Goal: Task Accomplishment & Management: Use online tool/utility

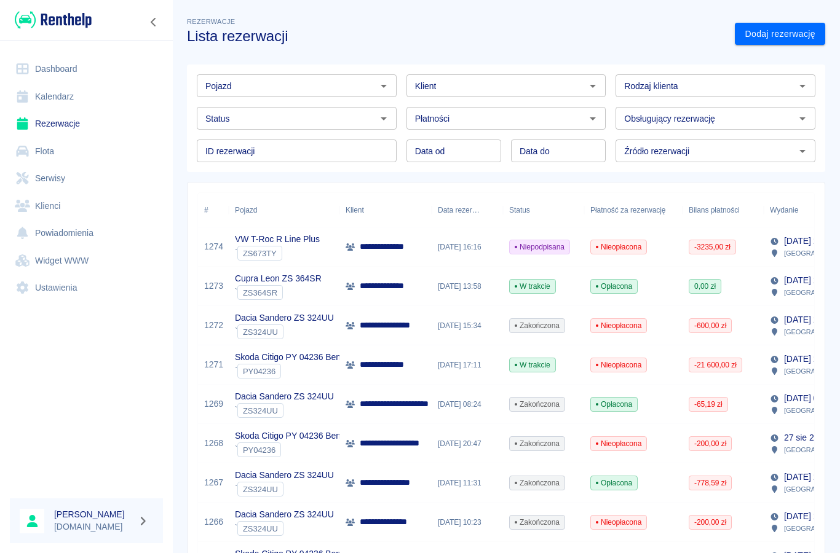
click at [374, 243] on p "**********" at bounding box center [391, 246] width 63 height 13
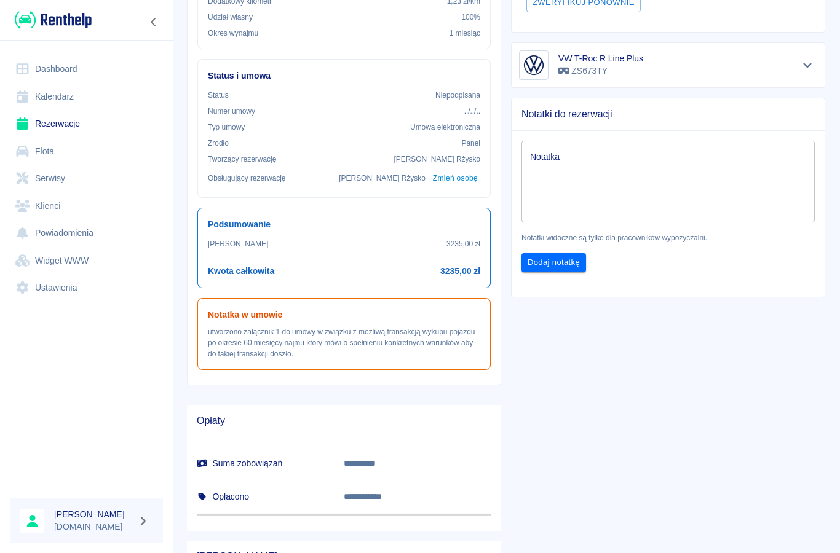
scroll to position [294, 0]
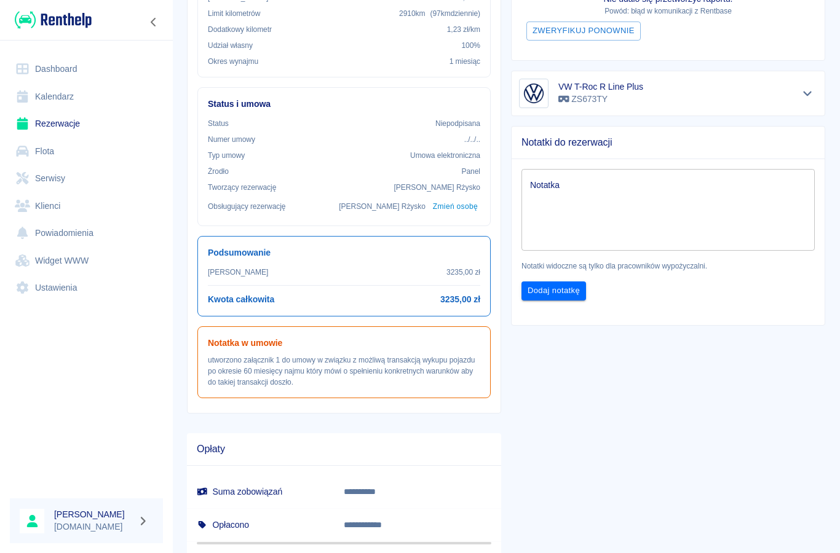
click at [54, 125] on link "Rezerwacje" at bounding box center [86, 124] width 153 height 28
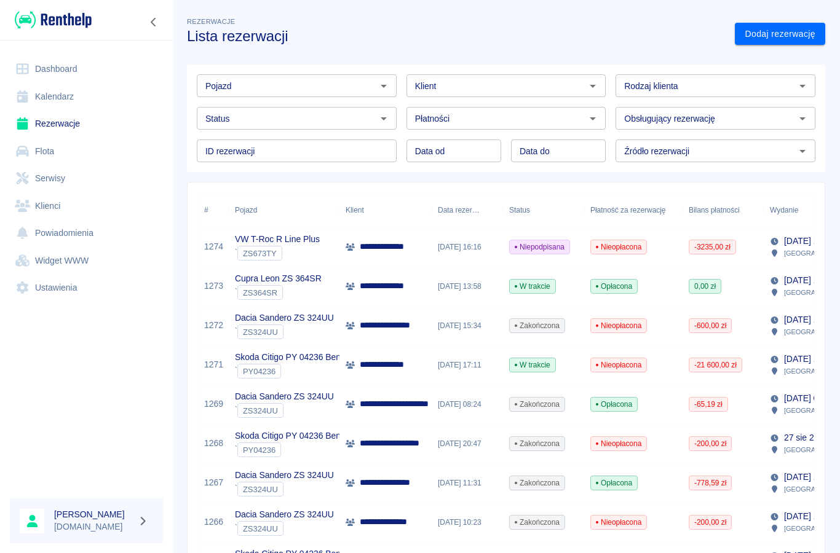
click at [232, 92] on input "Pojazd" at bounding box center [286, 85] width 172 height 15
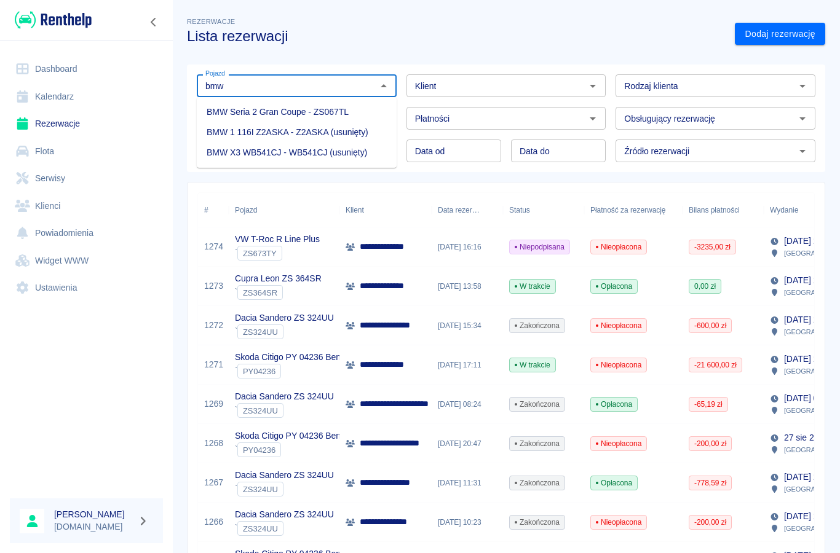
click at [229, 109] on li "BMW Seria 2 Gran Coupe - ZS067TL" at bounding box center [297, 112] width 200 height 20
type input "BMW Seria 2 Gran Coupe - ZS067TL"
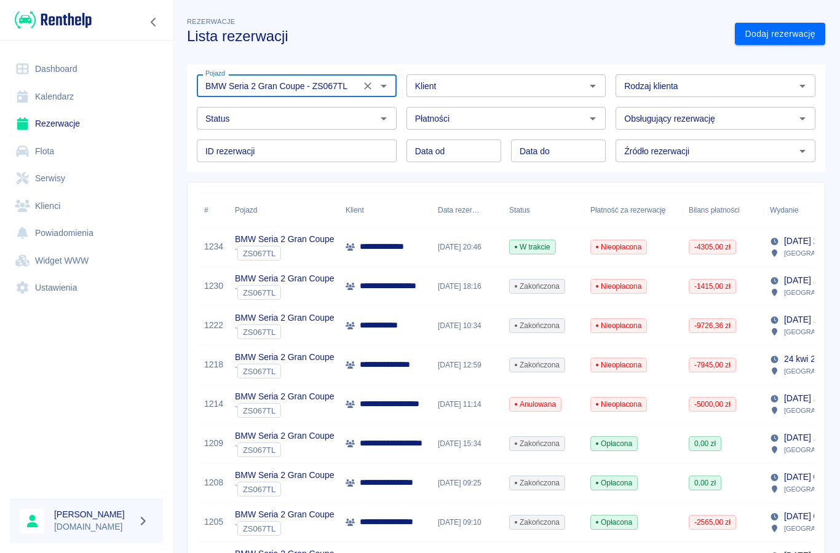
click at [369, 246] on p "**********" at bounding box center [391, 246] width 63 height 13
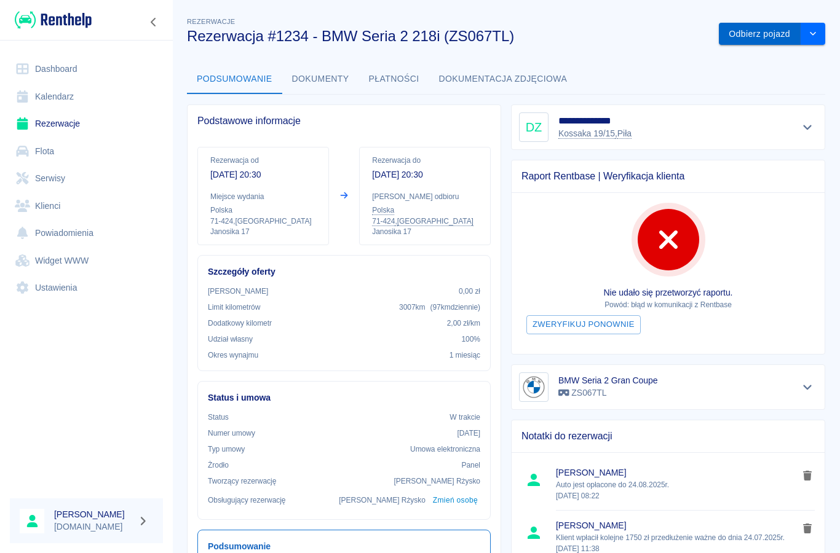
click at [750, 41] on button "Odbierz pojazd" at bounding box center [760, 34] width 82 height 23
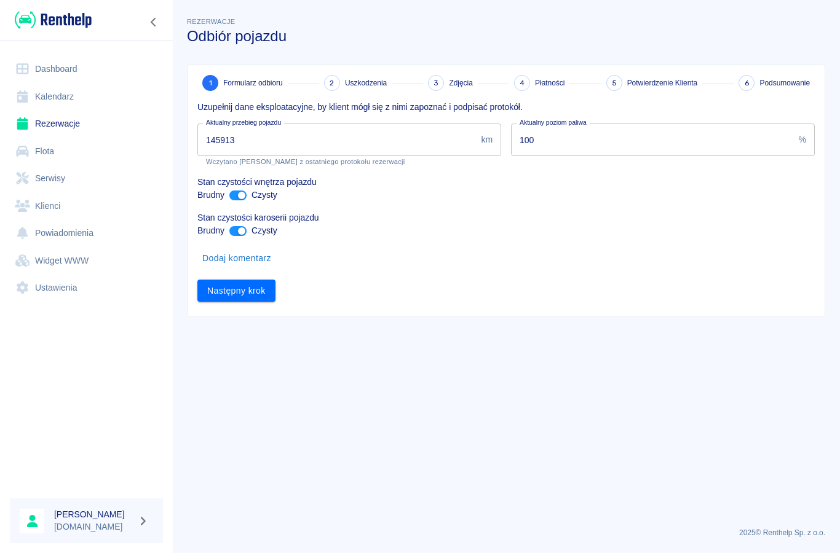
click at [250, 146] on input "145913" at bounding box center [336, 140] width 278 height 33
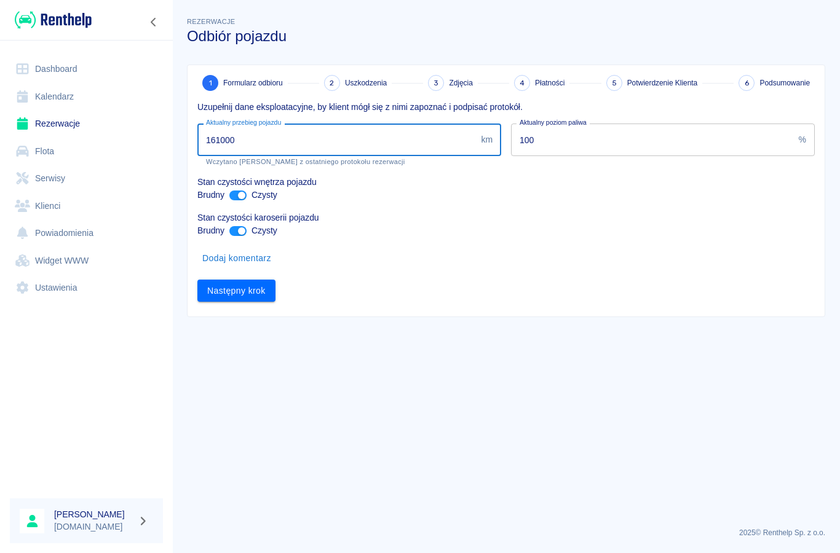
type input "161000"
click at [219, 311] on div "1 Formularz odbioru 2 Uszkodzenia 3 Zdjęcia 4 Płatności 5 Potwierdzenie Klienta…" at bounding box center [505, 190] width 637 height 251
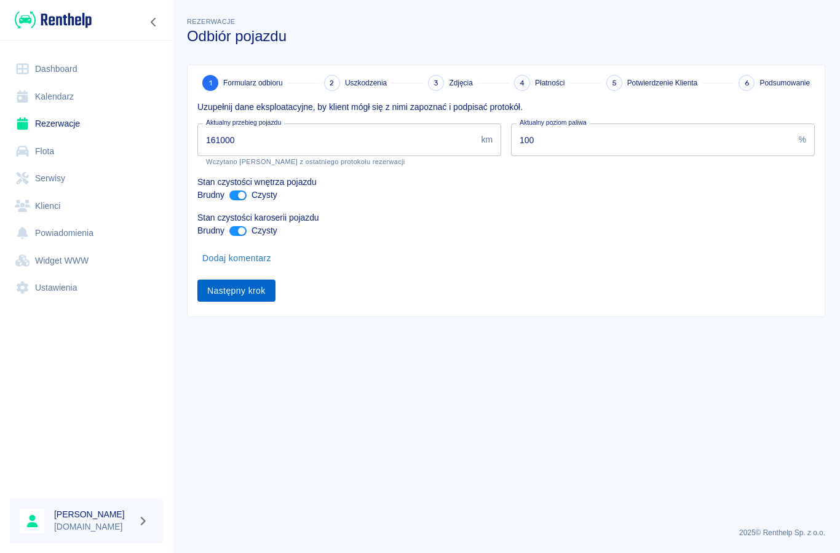
click at [223, 294] on button "Następny krok" at bounding box center [236, 291] width 78 height 23
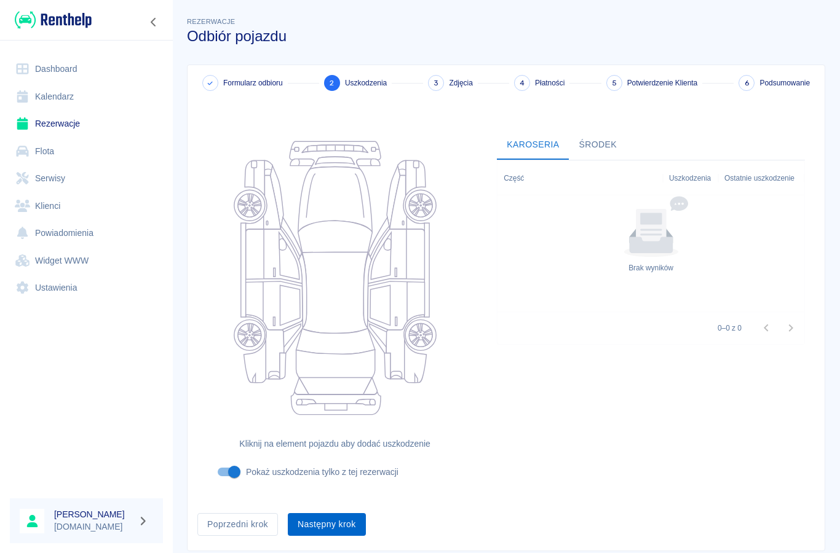
click at [312, 529] on button "Następny krok" at bounding box center [327, 524] width 78 height 23
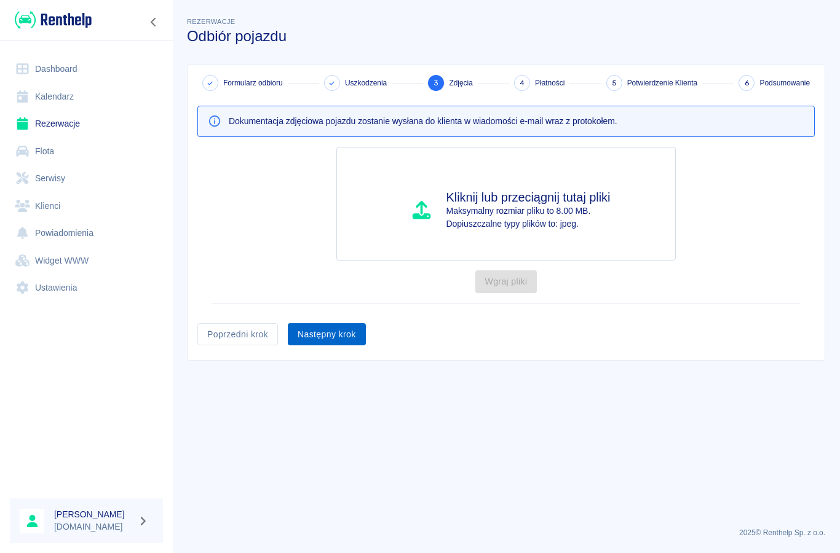
click at [315, 338] on button "Następny krok" at bounding box center [327, 334] width 78 height 23
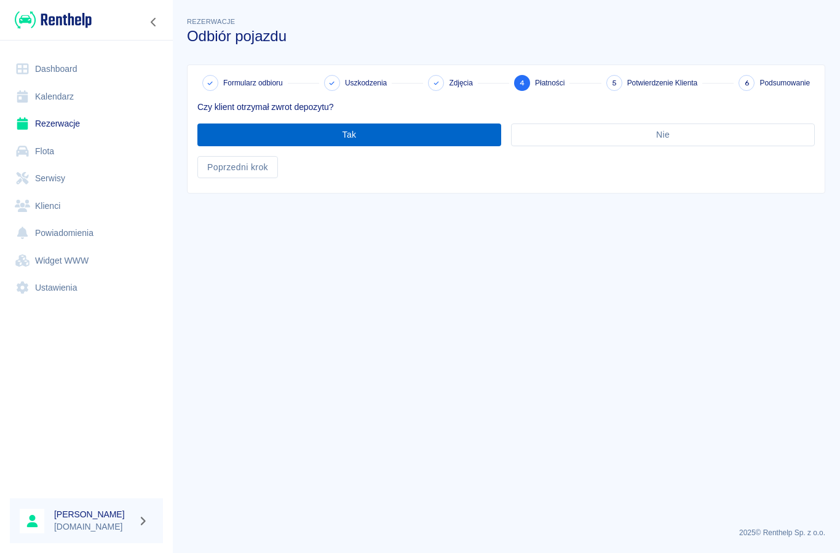
click at [340, 140] on button "Tak" at bounding box center [349, 135] width 304 height 23
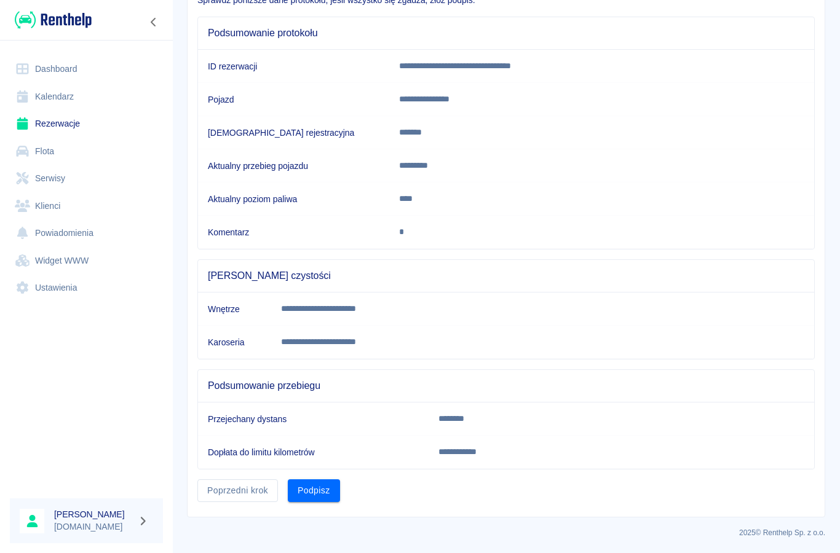
scroll to position [106, 0]
click at [228, 491] on button "Poprzedni krok" at bounding box center [237, 491] width 81 height 23
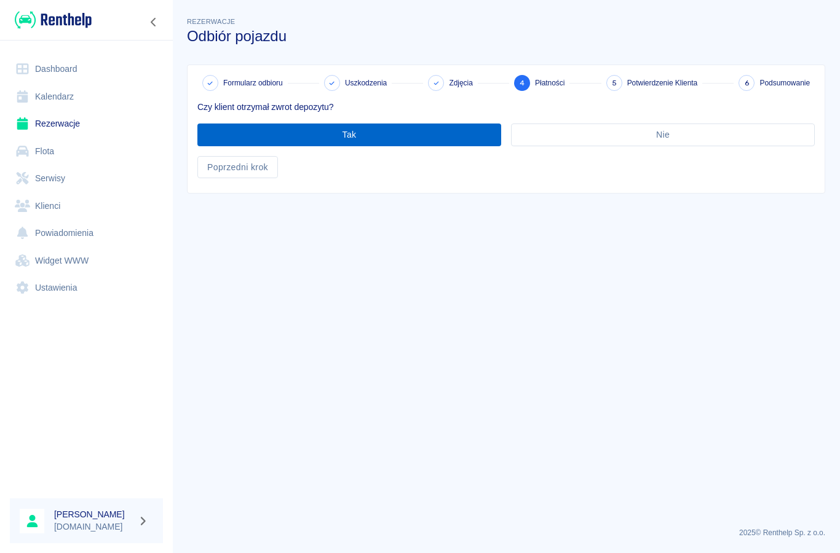
click at [251, 136] on button "Tak" at bounding box center [349, 135] width 304 height 23
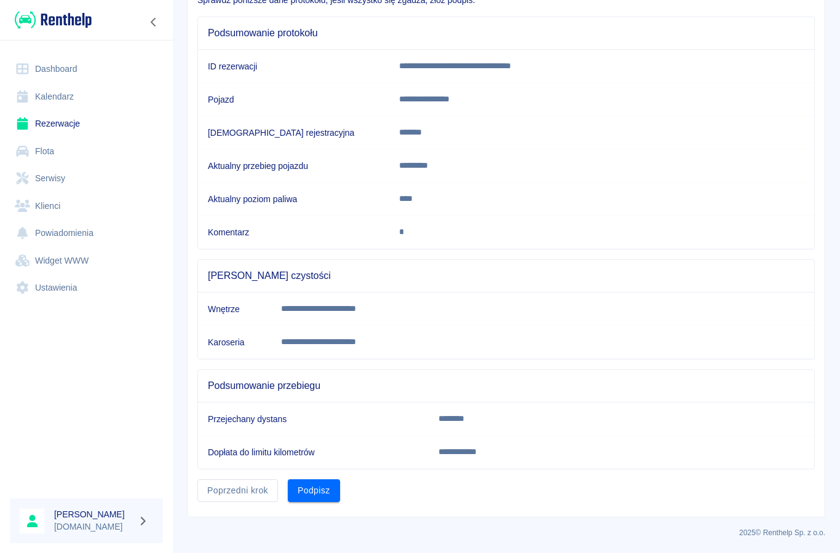
scroll to position [106, 0]
click at [253, 489] on button "Poprzedni krok" at bounding box center [237, 491] width 81 height 23
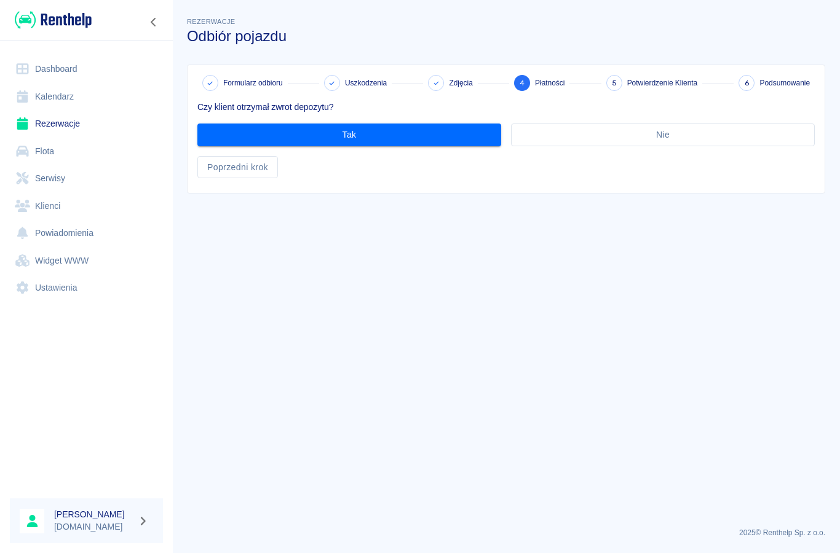
scroll to position [0, 0]
click at [234, 170] on button "Poprzedni krok" at bounding box center [237, 167] width 81 height 23
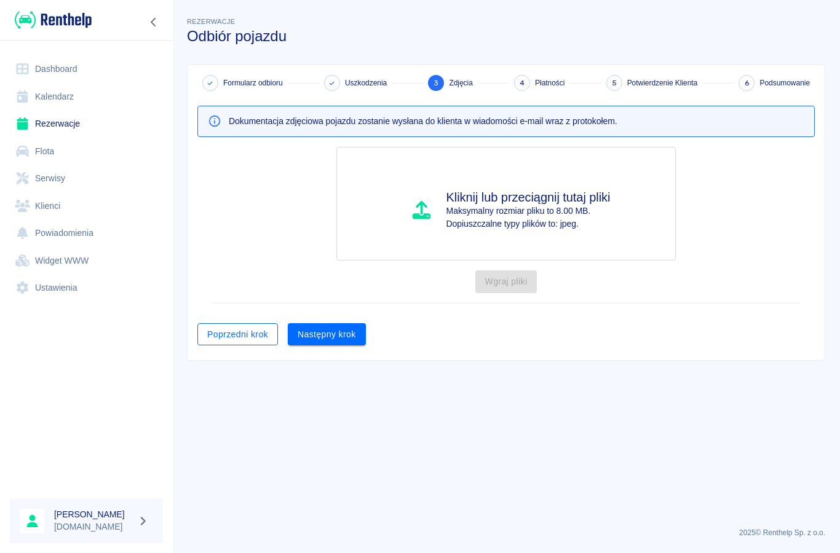
click at [225, 341] on button "Poprzedni krok" at bounding box center [237, 334] width 81 height 23
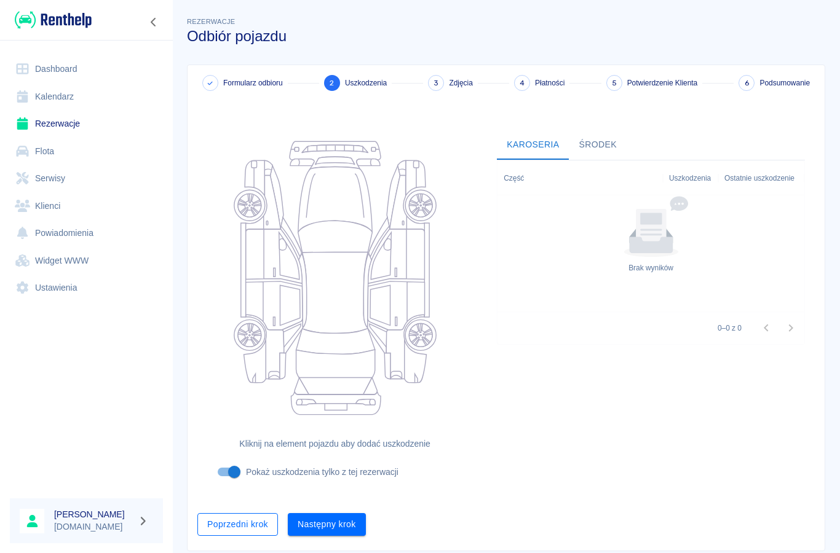
click at [232, 528] on button "Poprzedni krok" at bounding box center [237, 524] width 81 height 23
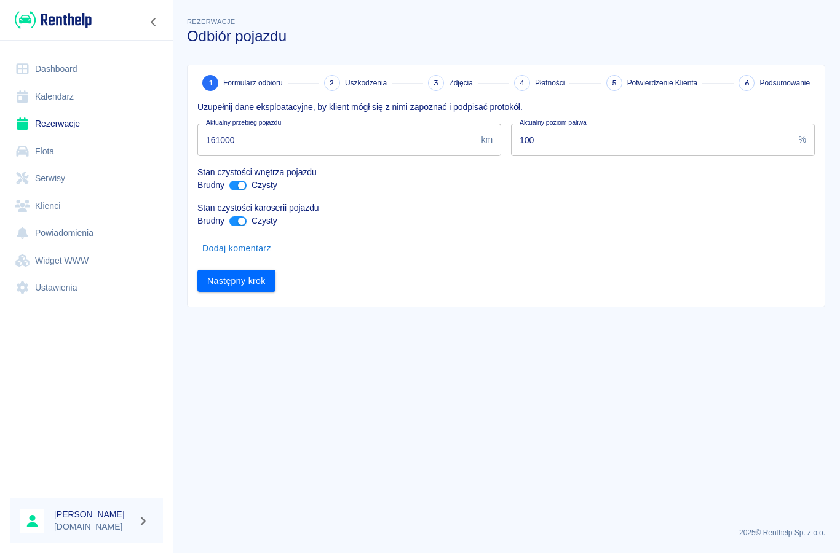
click at [223, 245] on button "Dodaj komentarz" at bounding box center [236, 248] width 79 height 23
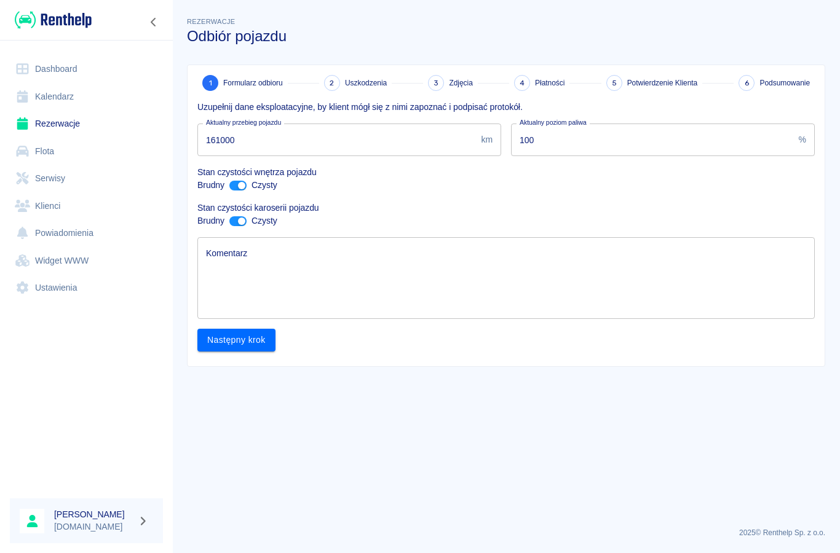
click at [228, 283] on textarea "Komentarz" at bounding box center [506, 278] width 600 height 61
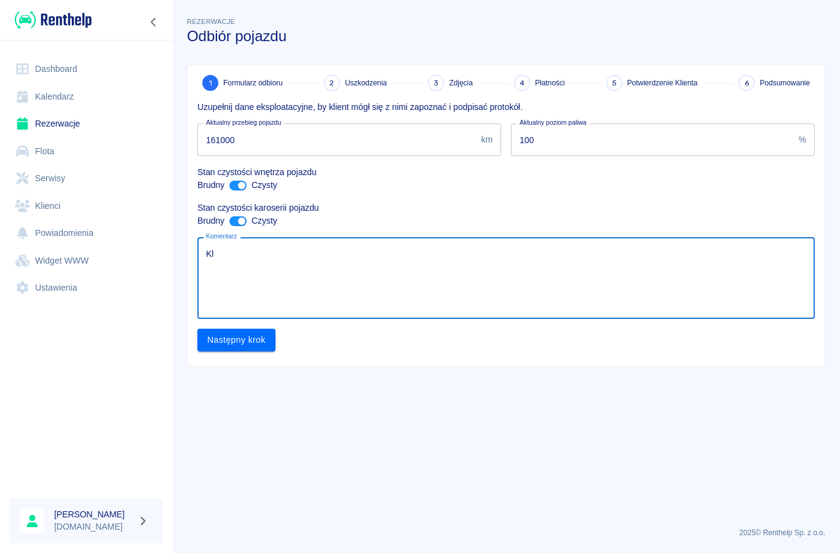
type textarea "K"
click at [226, 340] on button "Następny krok" at bounding box center [236, 340] width 78 height 23
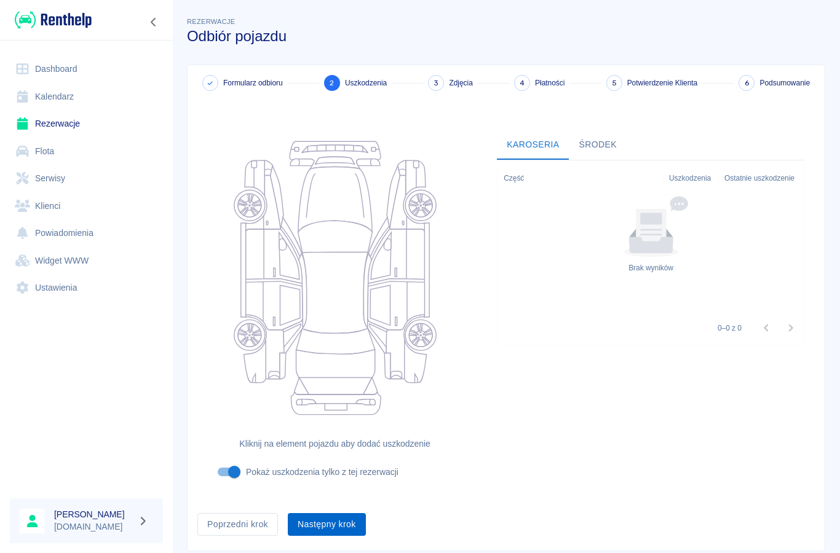
click at [329, 526] on button "Następny krok" at bounding box center [327, 524] width 78 height 23
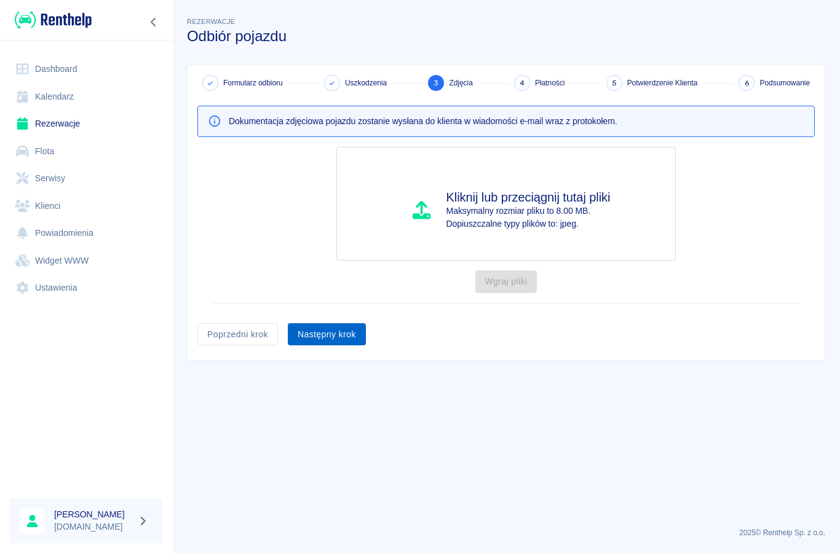
click at [317, 339] on button "Następny krok" at bounding box center [327, 334] width 78 height 23
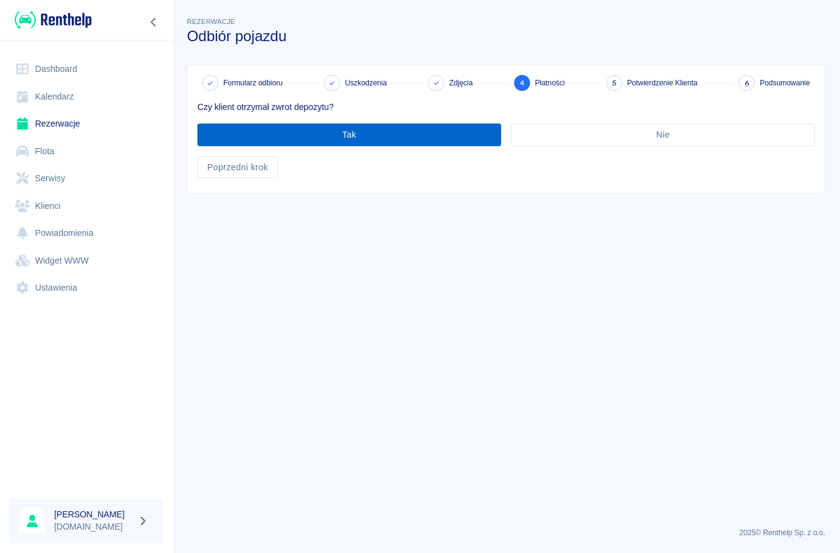
click at [335, 130] on button "Tak" at bounding box center [349, 135] width 304 height 23
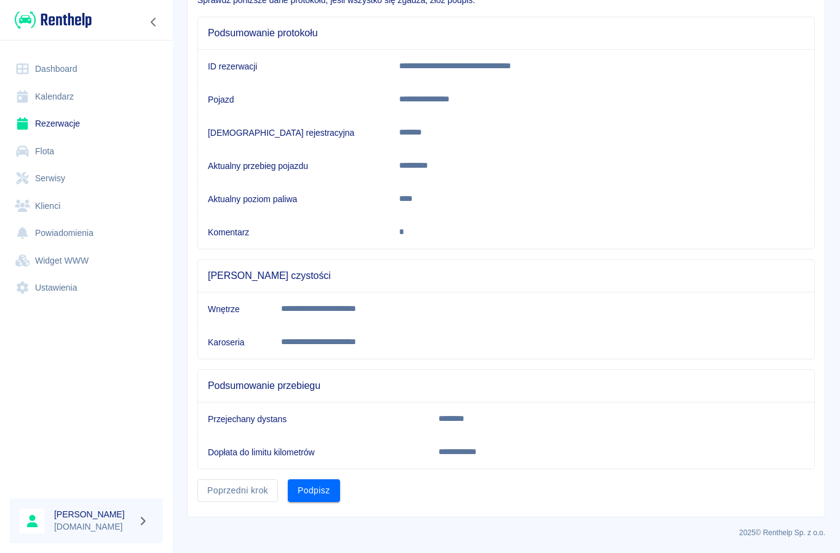
scroll to position [106, 0]
click at [320, 498] on button "Podpisz" at bounding box center [314, 491] width 52 height 23
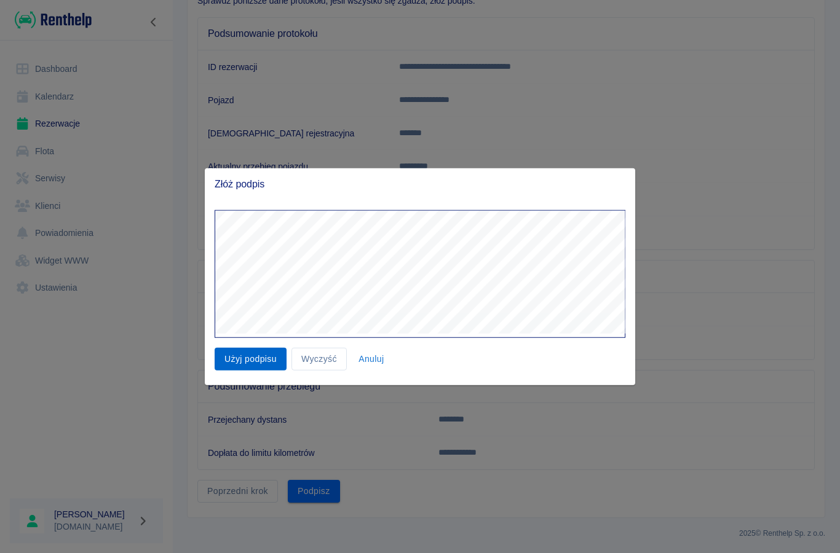
click at [254, 361] on button "Użyj podpisu" at bounding box center [251, 359] width 72 height 23
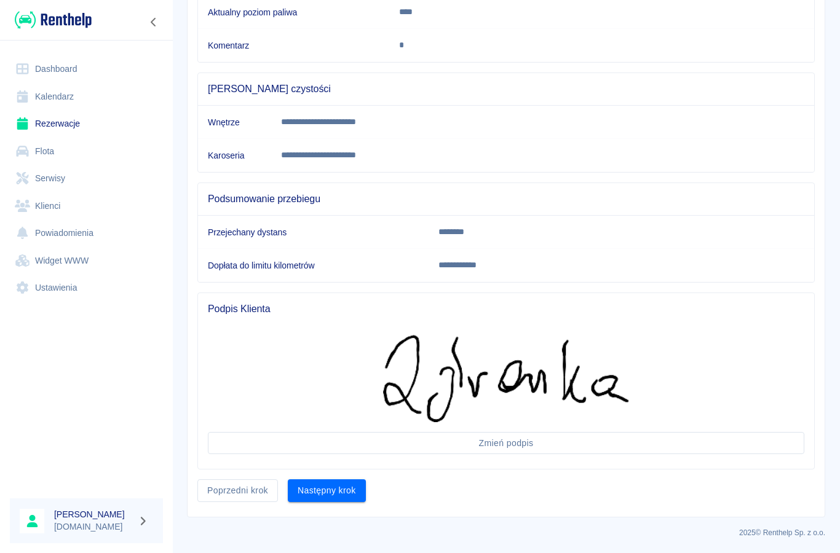
scroll to position [293, 0]
click at [329, 489] on button "Następny krok" at bounding box center [327, 491] width 78 height 23
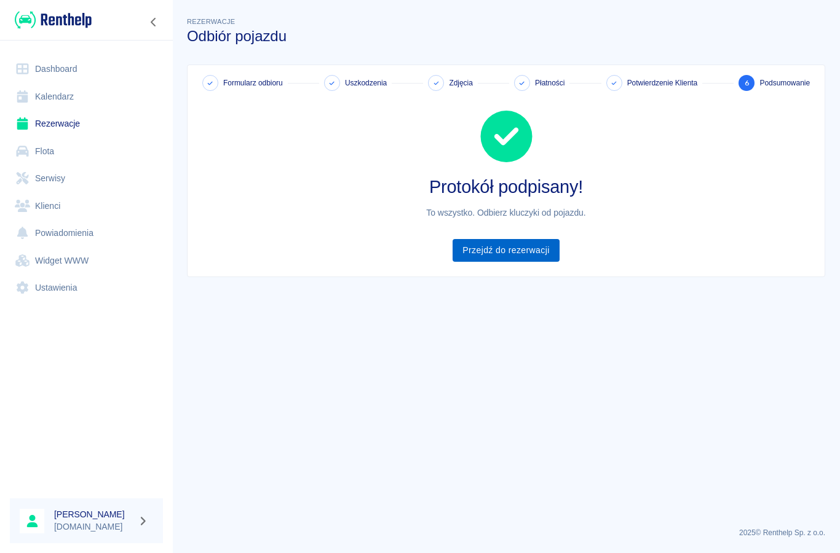
click at [495, 253] on link "Przejdź do rezerwacji" at bounding box center [505, 250] width 106 height 23
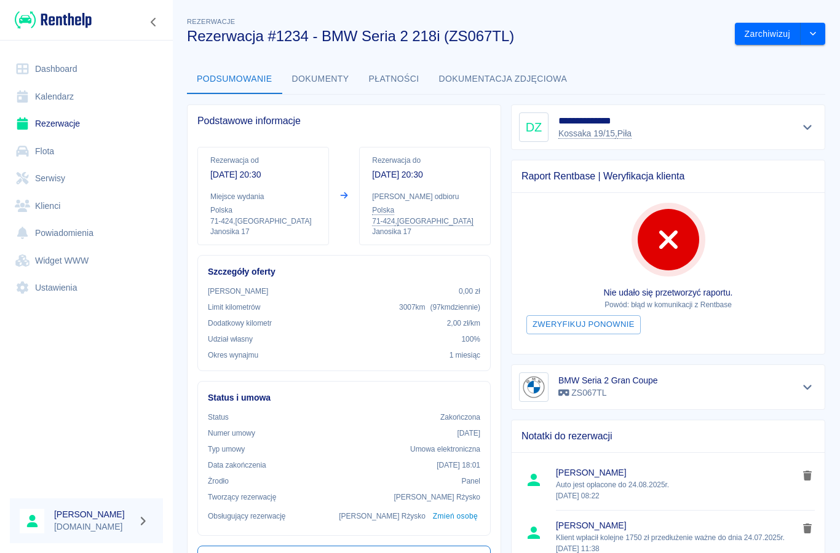
click at [57, 125] on link "Rezerwacje" at bounding box center [86, 124] width 153 height 28
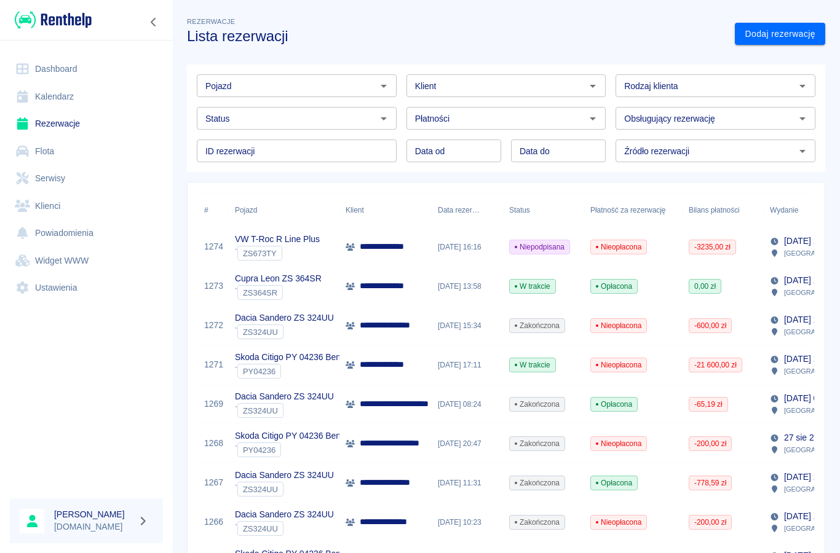
click at [368, 251] on p "**********" at bounding box center [391, 246] width 63 height 13
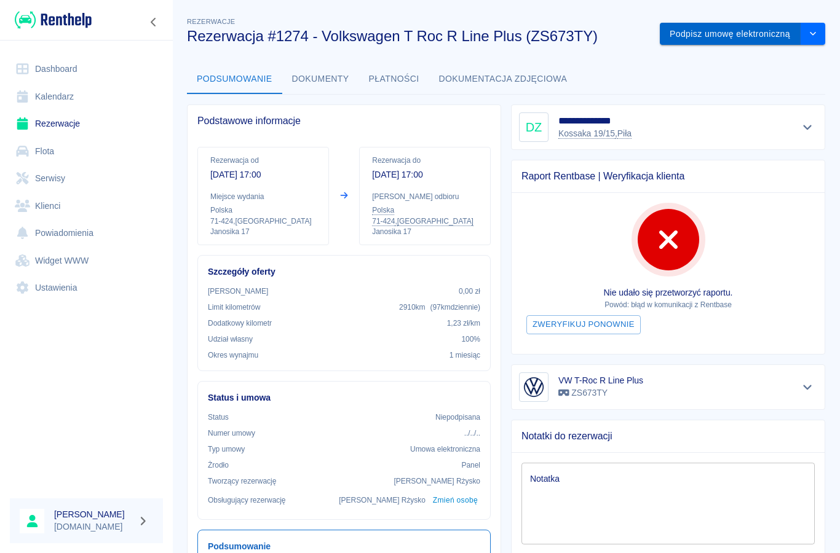
click at [731, 38] on button "Podpisz umowę elektroniczną" at bounding box center [730, 34] width 141 height 23
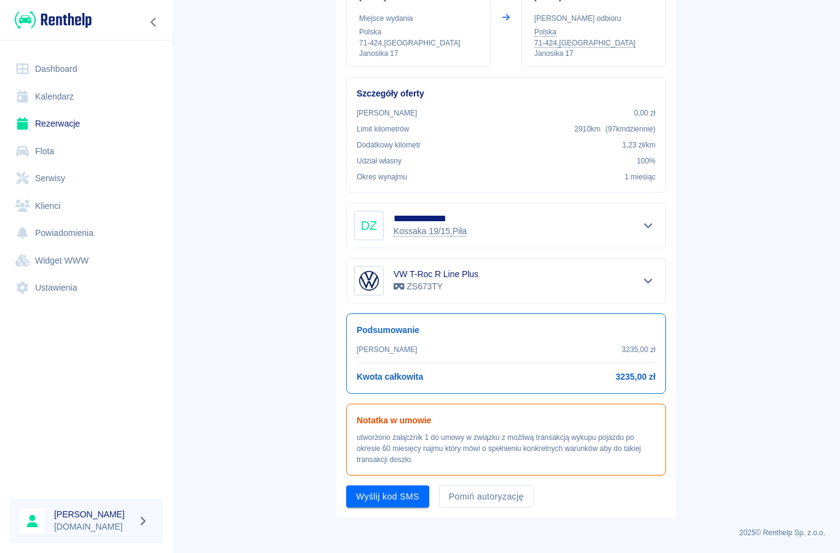
scroll to position [159, 0]
click at [394, 497] on button "Wyślij kod SMS" at bounding box center [387, 497] width 83 height 23
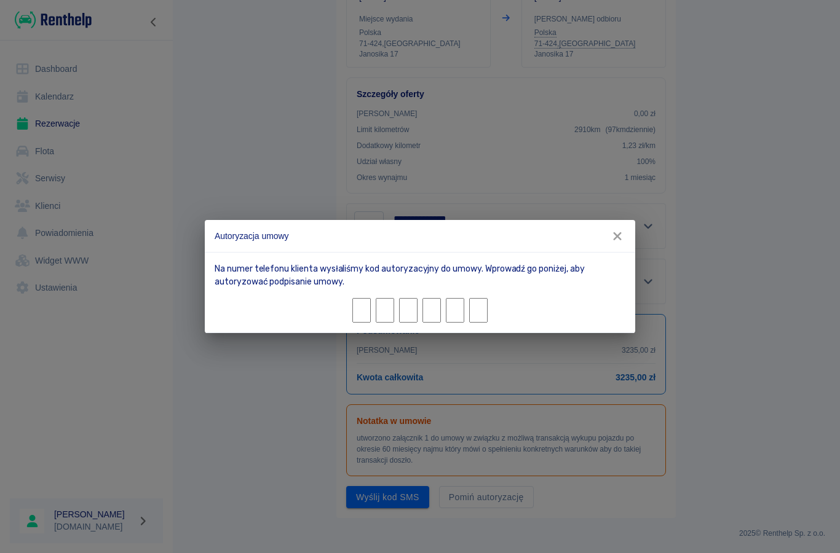
type input "7"
type input "6"
type input "9"
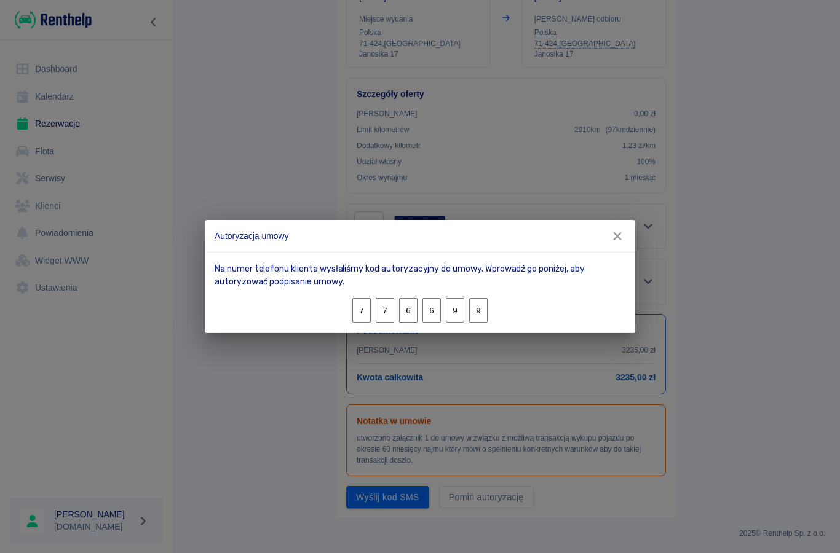
type input "9"
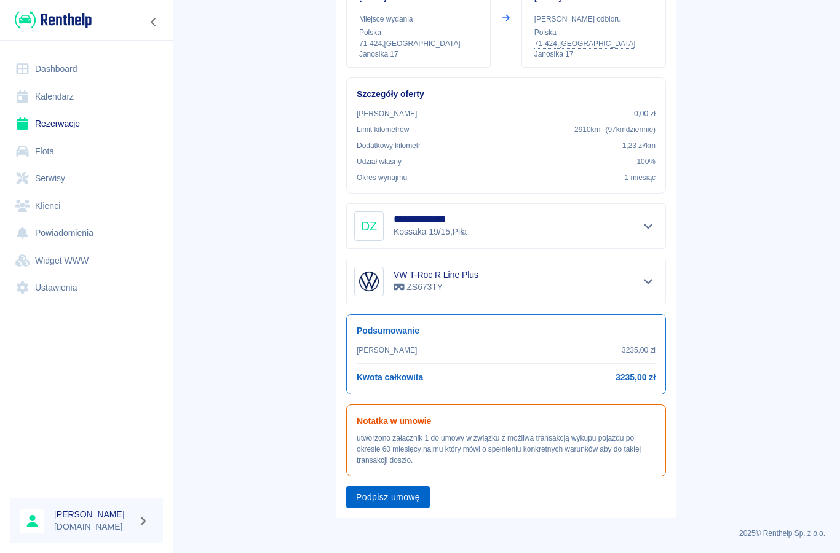
click at [384, 500] on button "Podpisz umowę" at bounding box center [388, 497] width 84 height 23
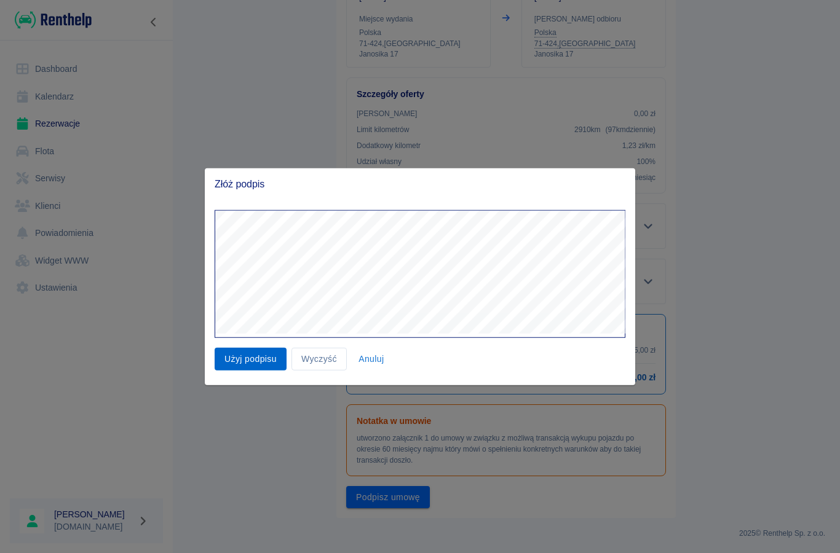
click at [243, 355] on button "Użyj podpisu" at bounding box center [251, 359] width 72 height 23
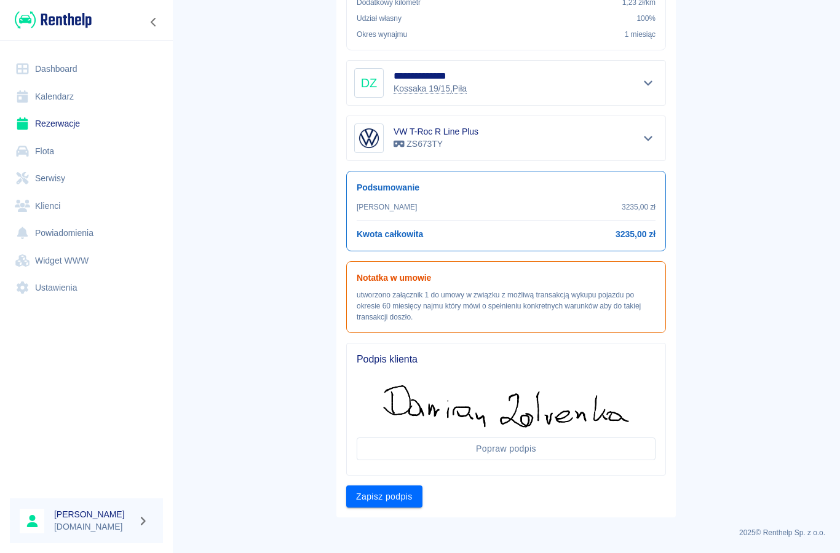
scroll to position [302, 0]
click at [380, 497] on button "Zapisz podpis" at bounding box center [384, 497] width 76 height 23
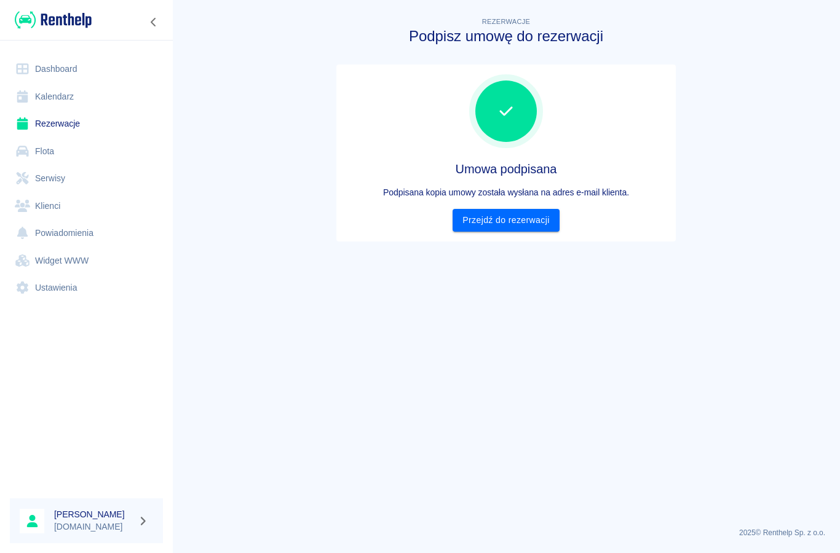
scroll to position [0, 0]
click at [500, 226] on link "Przejdź do rezerwacji" at bounding box center [505, 220] width 106 height 23
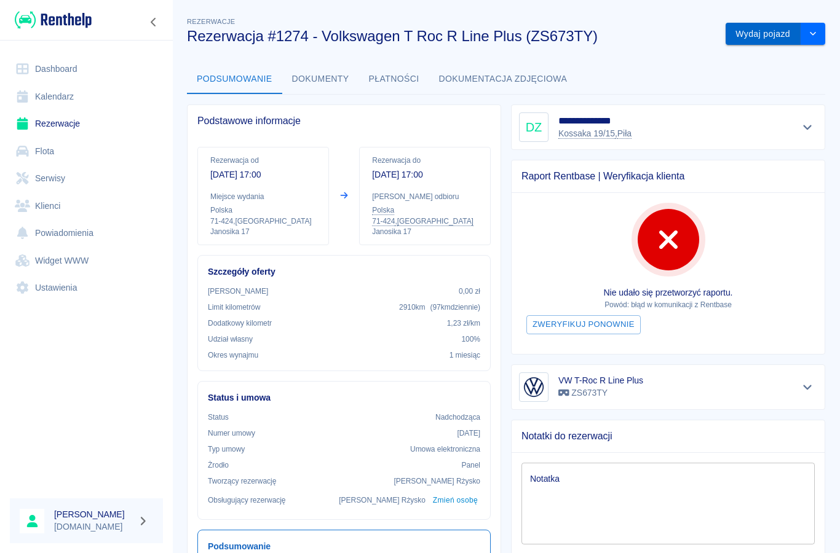
click at [749, 35] on button "Wydaj pojazd" at bounding box center [762, 34] width 75 height 23
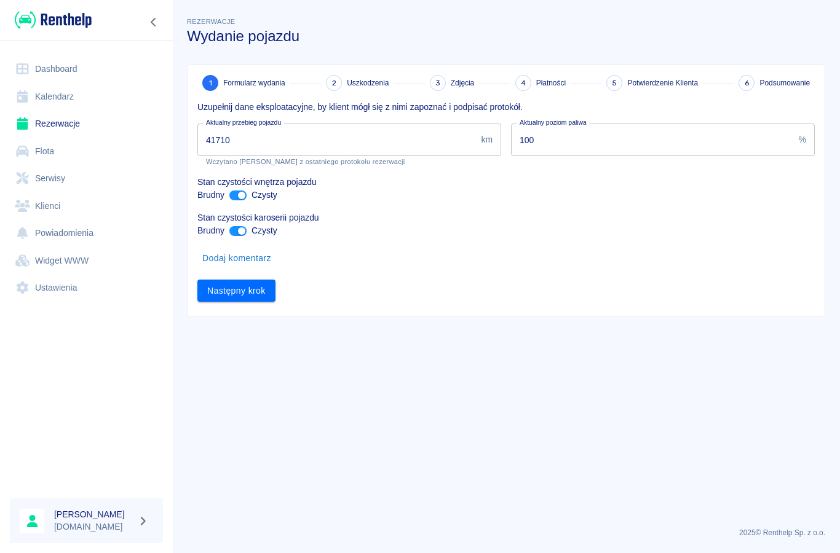
click at [240, 139] on input "41710" at bounding box center [336, 140] width 278 height 33
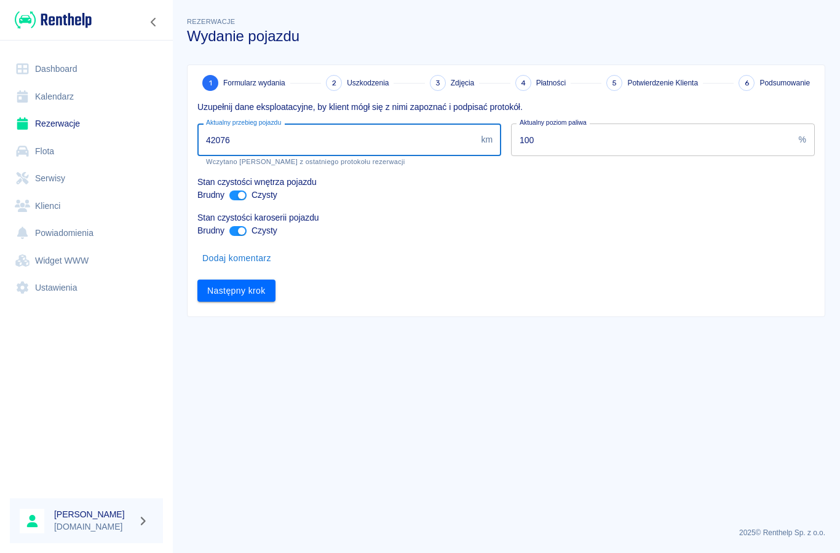
type input "42076"
click at [231, 259] on button "Dodaj komentarz" at bounding box center [236, 258] width 79 height 23
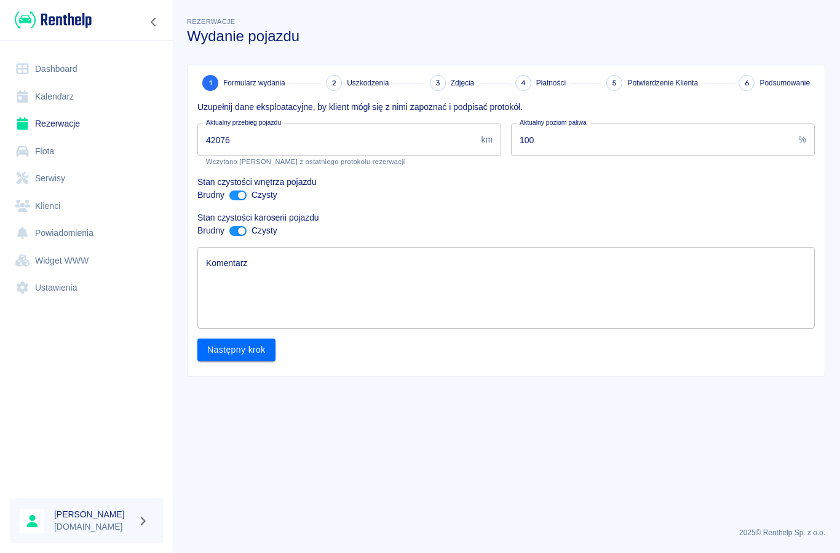
click at [251, 275] on textarea "Komentarz" at bounding box center [506, 288] width 600 height 61
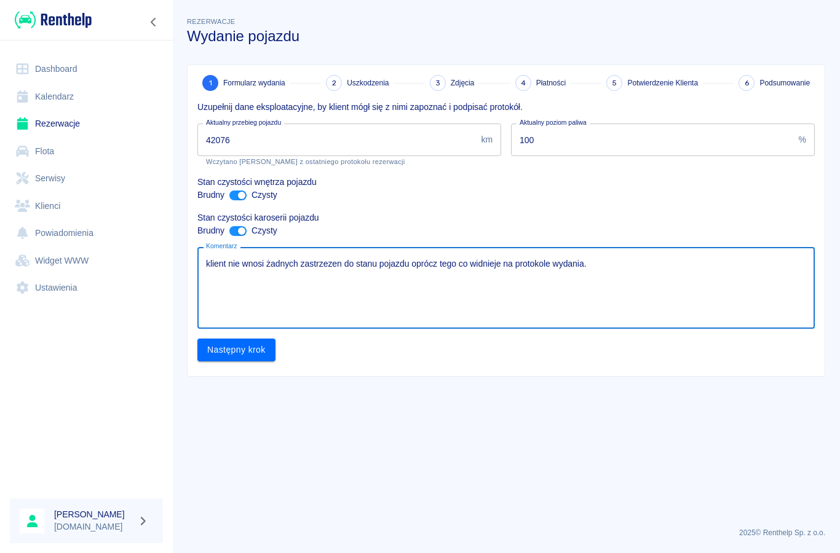
click at [341, 264] on textarea "klient nie wnosi żadnych zastrzezen do stanu pojazdu oprócz tego co widnieje na…" at bounding box center [506, 288] width 600 height 61
click at [604, 263] on textarea "klient nie wnosi żadnych zastrzezeń do stanu pojazdu oprócz tego co widnieje na…" at bounding box center [506, 288] width 600 height 61
type textarea "klient nie wnosi żadnych zastrzezeń do stanu pojazdu oprócz tego co widnieje na…"
click at [227, 351] on button "Następny krok" at bounding box center [236, 350] width 78 height 23
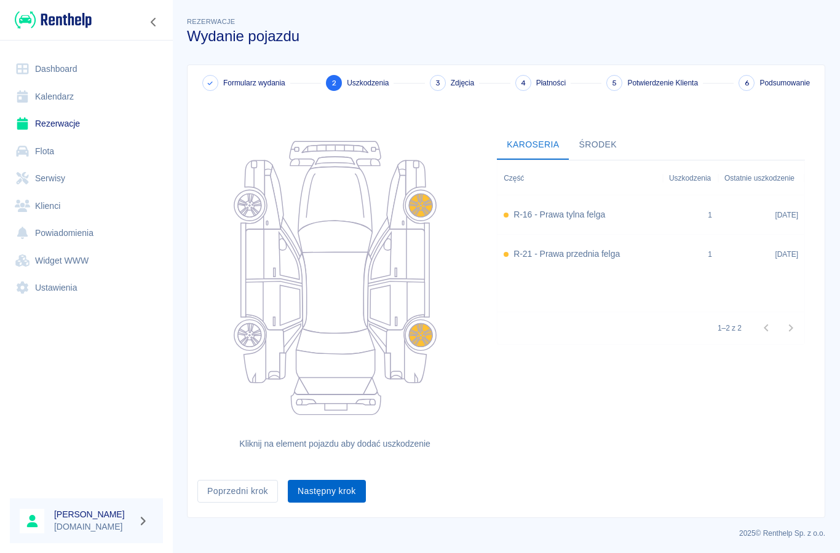
click at [327, 499] on button "Następny krok" at bounding box center [327, 491] width 78 height 23
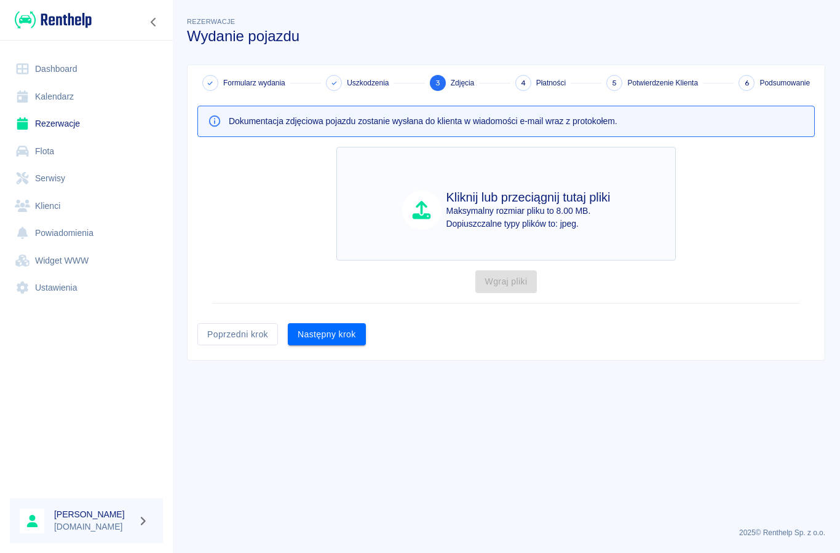
click at [476, 216] on p "Maksymalny rozmiar pliku to 8.00 MB." at bounding box center [528, 211] width 164 height 13
type input "C:\fakepath\IMG_0270.jpeg"
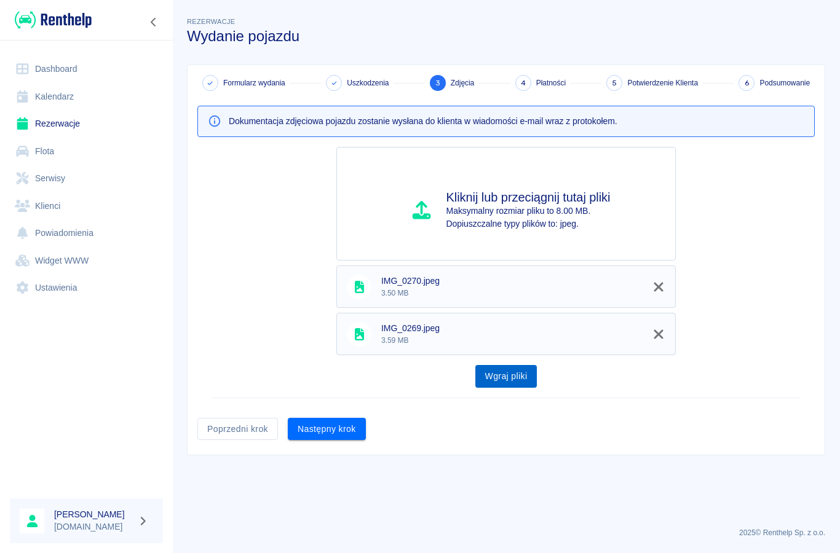
click at [506, 382] on button "Wgraj pliki" at bounding box center [506, 376] width 62 height 23
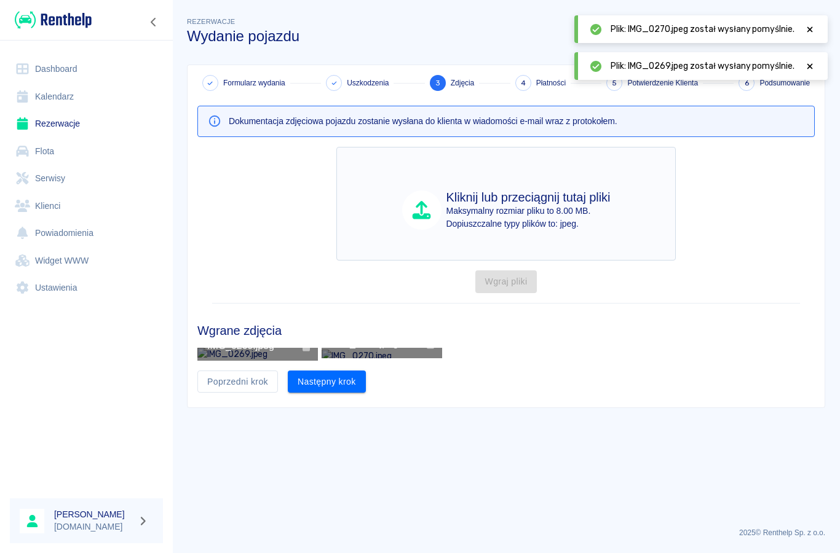
click at [510, 205] on p "Maksymalny rozmiar pliku to 8.00 MB." at bounding box center [528, 211] width 164 height 13
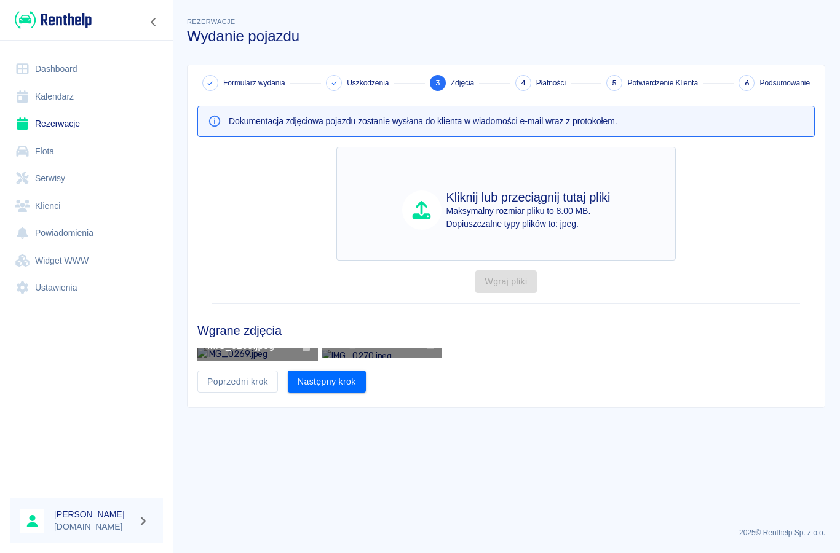
type input "C:\fakepath\image.jpg"
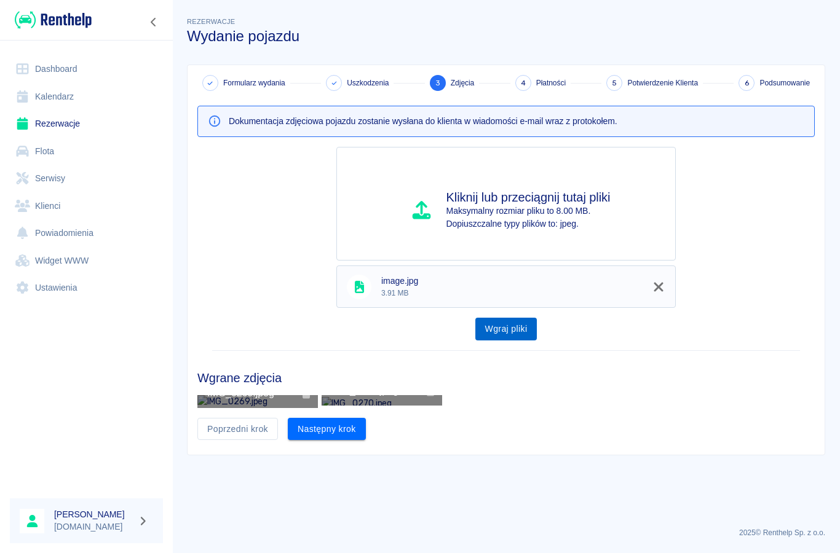
click at [497, 334] on button "Wgraj pliki" at bounding box center [506, 329] width 62 height 23
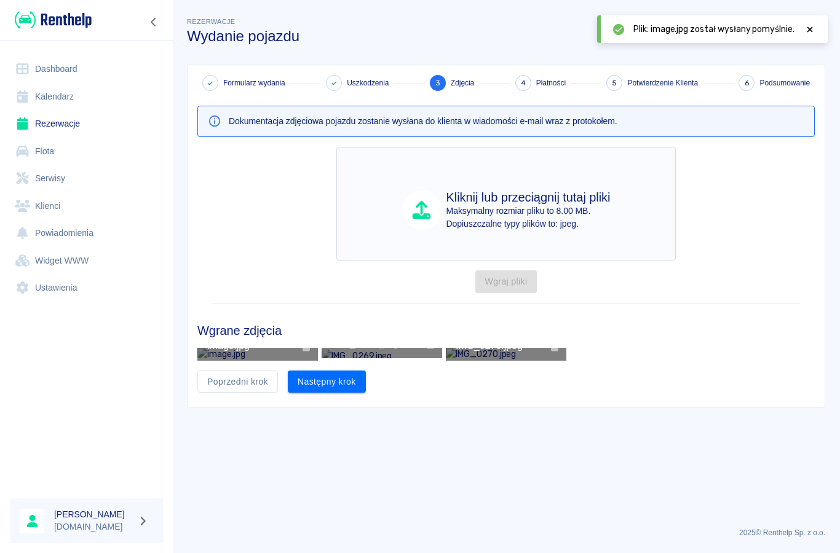
click at [475, 200] on h4 "Kliknij lub przeciągnij tutaj pliki" at bounding box center [528, 197] width 164 height 15
type input "C:\fakepath\image.jpg"
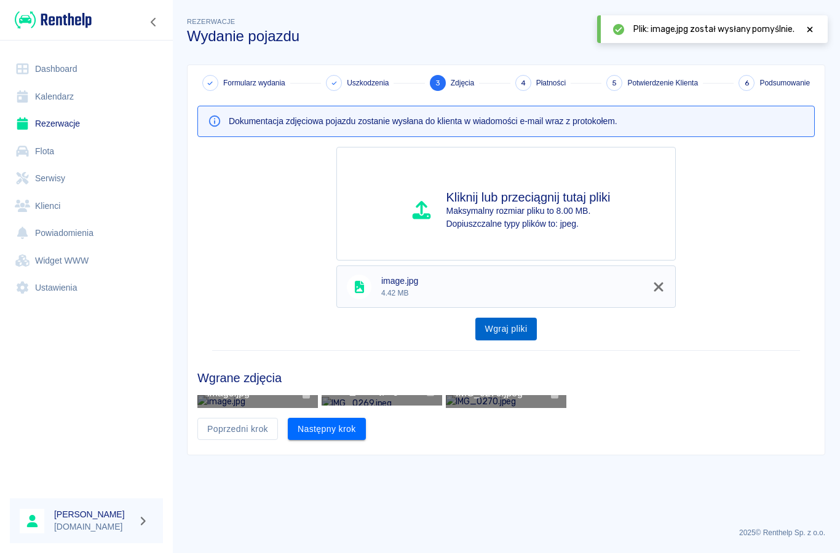
click at [499, 335] on button "Wgraj pliki" at bounding box center [506, 329] width 62 height 23
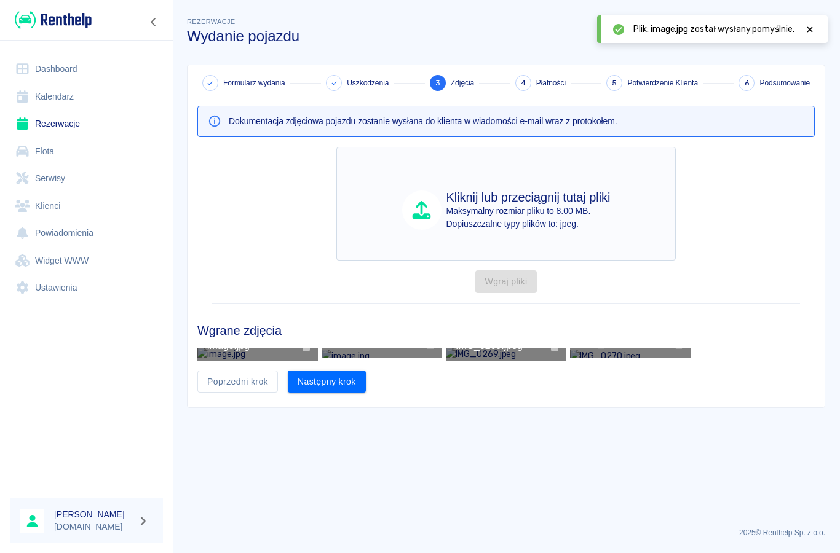
click at [479, 211] on p "Maksymalny rozmiar pliku to 8.00 MB." at bounding box center [528, 211] width 164 height 13
type input "C:\fakepath\image.jpg"
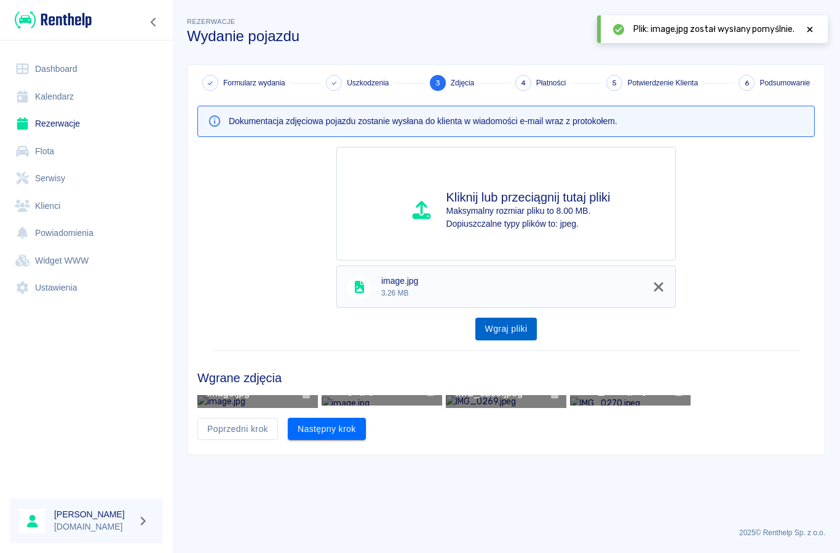
click at [492, 333] on button "Wgraj pliki" at bounding box center [506, 329] width 62 height 23
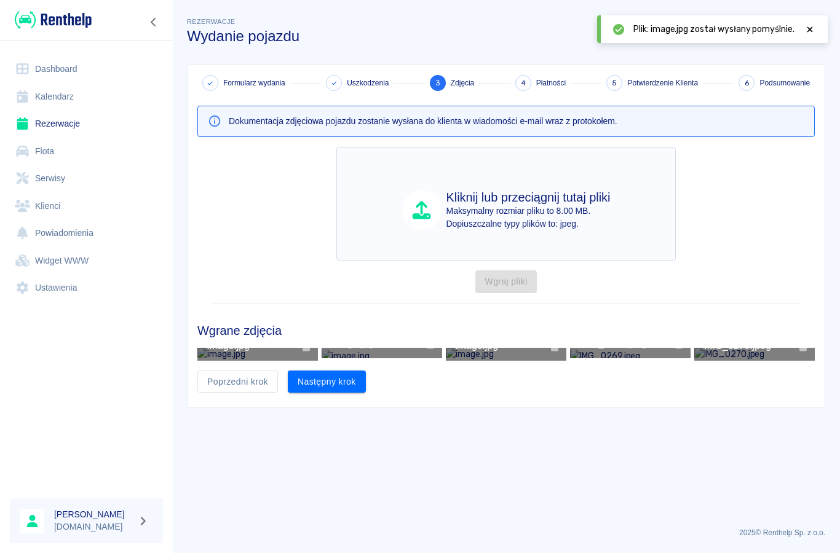
click at [487, 221] on p "Dopiuszczalne typy plików to: jpeg." at bounding box center [528, 224] width 164 height 13
type input "C:\fakepath\image.jpg"
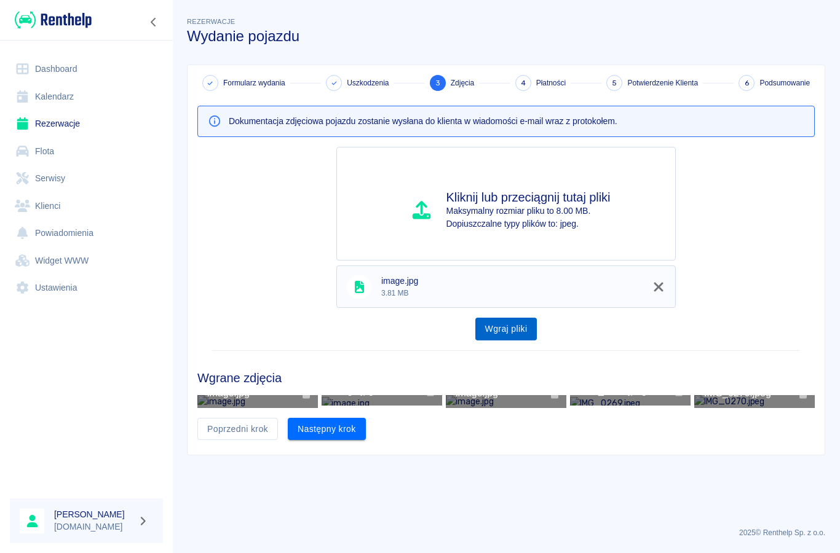
click at [510, 339] on button "Wgraj pliki" at bounding box center [506, 329] width 62 height 23
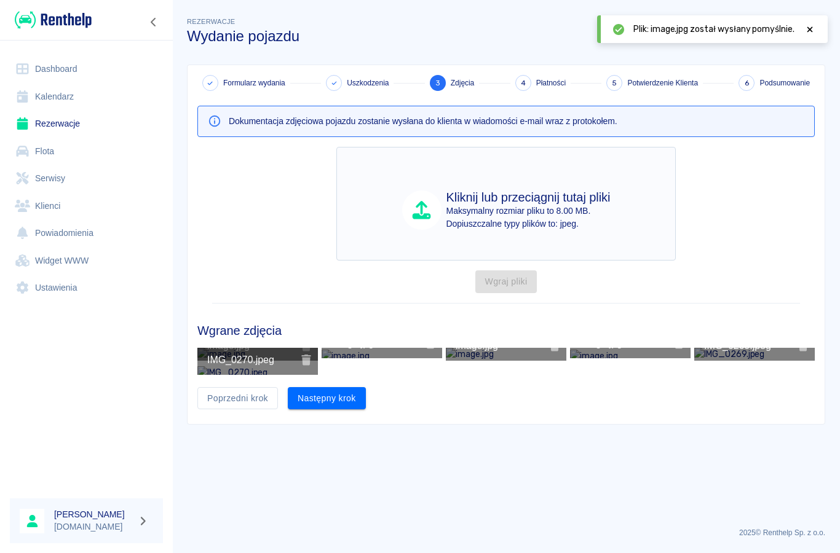
click at [507, 202] on h4 "Kliknij lub przeciągnij tutaj pliki" at bounding box center [528, 197] width 164 height 15
click at [473, 209] on p "Maksymalny rozmiar pliku to 8.00 MB." at bounding box center [528, 211] width 164 height 13
type input "C:\fakepath\image.jpg"
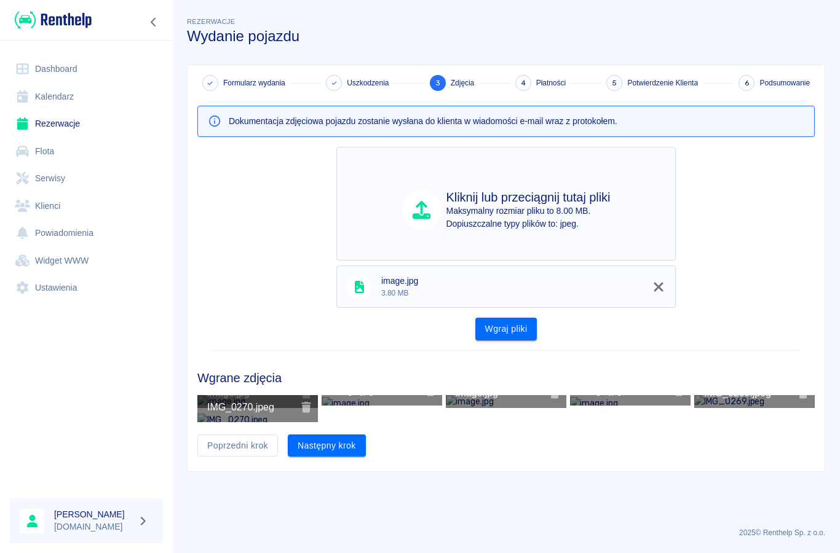
click at [484, 213] on p "Maksymalny rozmiar pliku to 8.00 MB." at bounding box center [528, 211] width 164 height 13
type input "C:\fakepath\image.jpg"
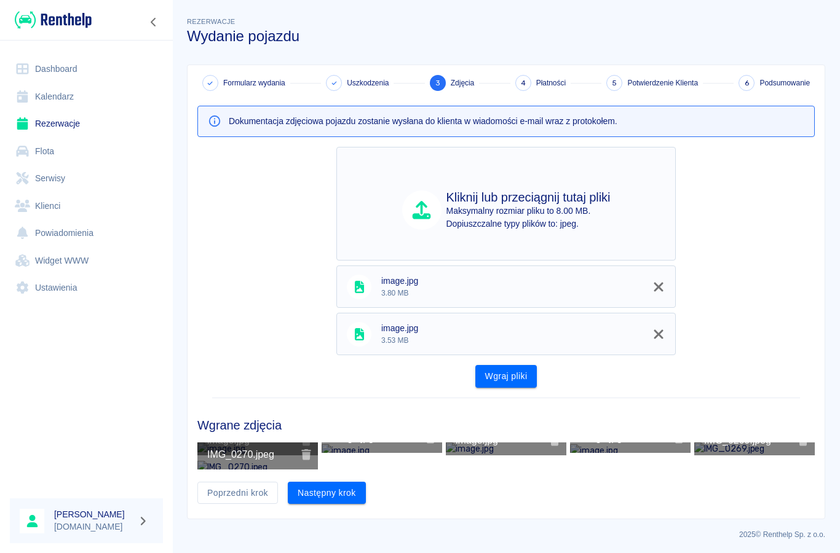
click at [501, 211] on p "Maksymalny rozmiar pliku to 8.00 MB." at bounding box center [528, 211] width 164 height 13
type input "C:\fakepath\image.jpg"
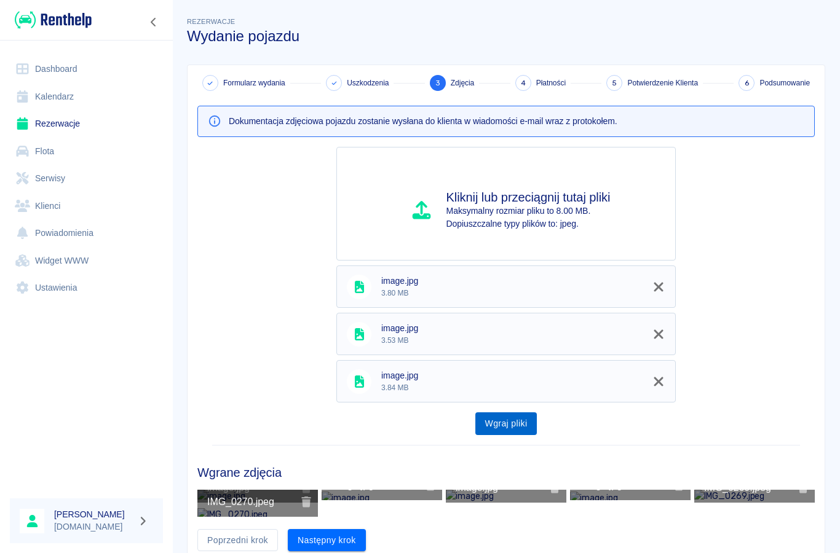
click at [493, 425] on button "Wgraj pliki" at bounding box center [506, 423] width 62 height 23
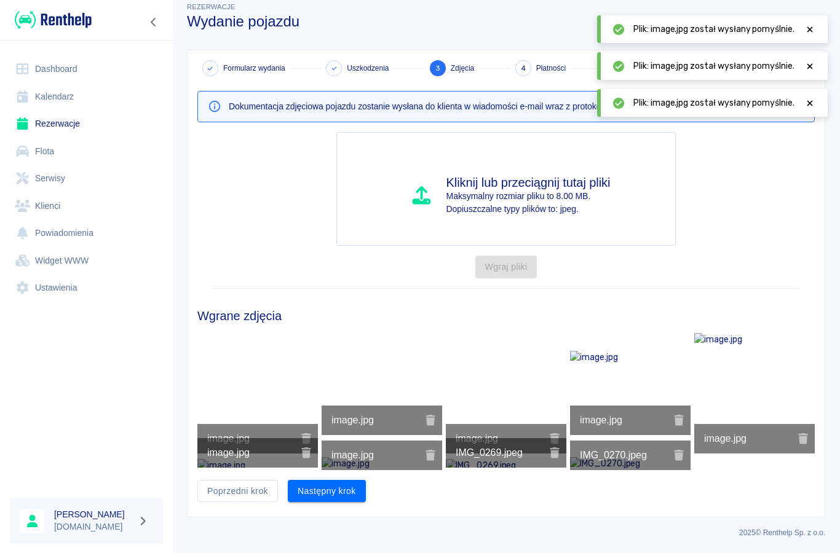
scroll to position [61, 0]
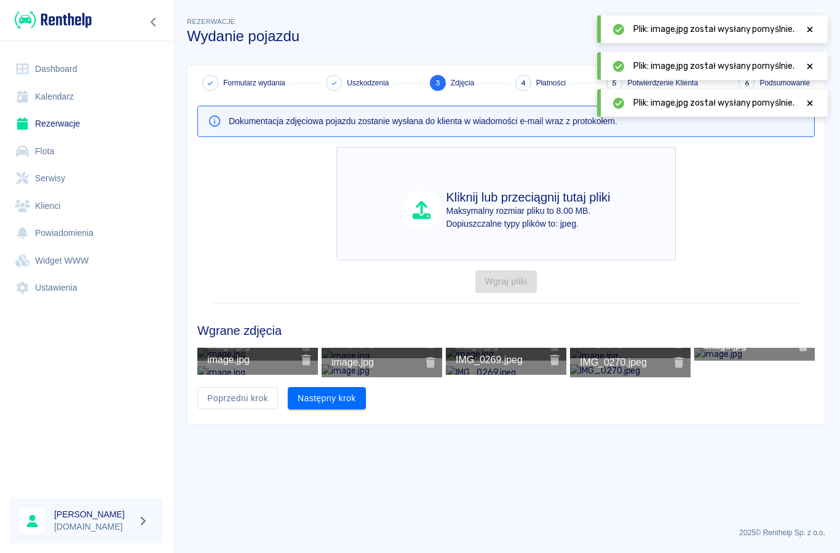
click at [463, 218] on p "Dopiuszczalne typy plików to: jpeg." at bounding box center [528, 224] width 164 height 13
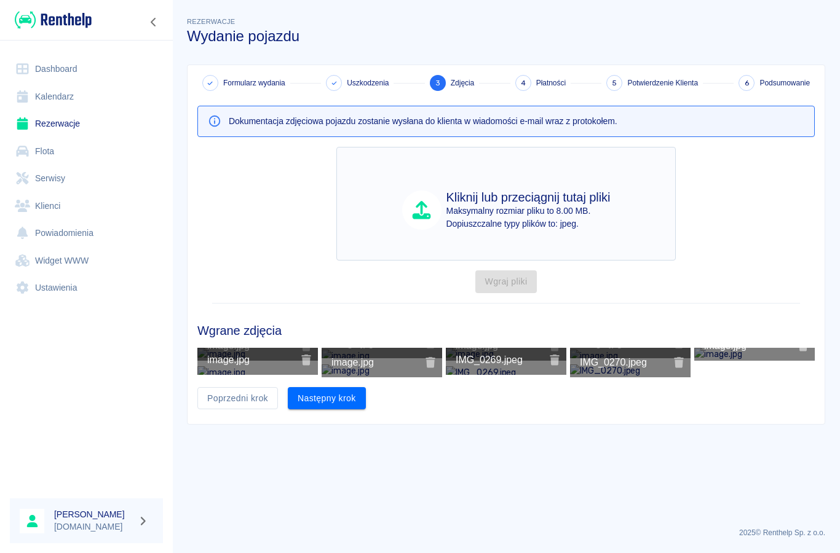
type input "C:\fakepath\image.jpg"
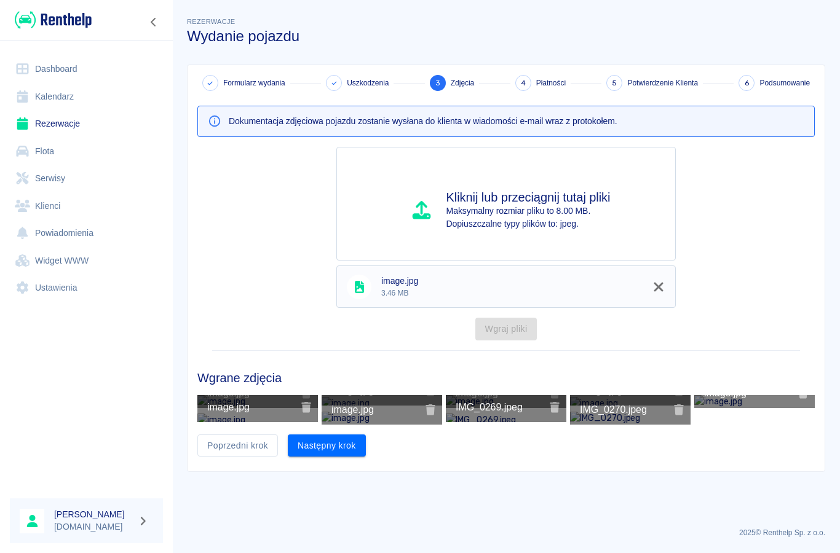
click at [495, 318] on div "Wgraj pliki" at bounding box center [505, 329] width 339 height 23
click at [329, 457] on button "Następny krok" at bounding box center [327, 446] width 78 height 23
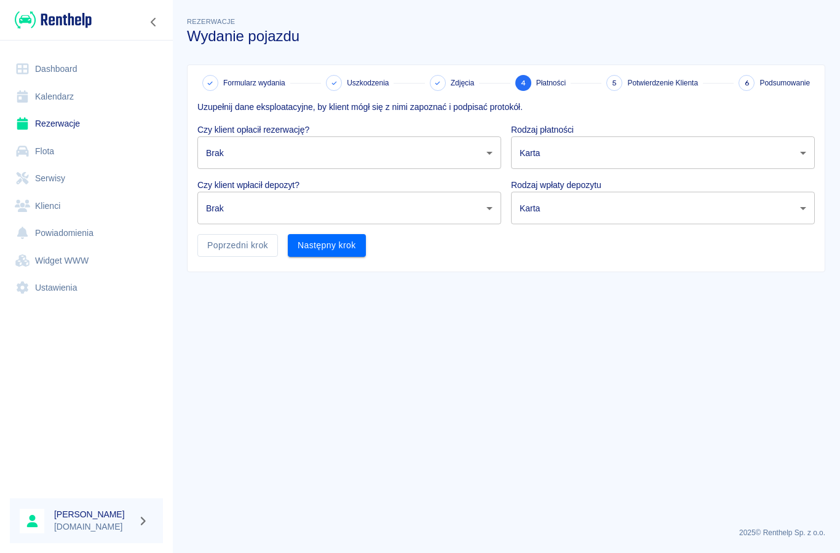
scroll to position [0, 0]
click at [229, 161] on body "Używamy plików Cookies, by zapewnić Ci najlepsze możliwe doświadczenie. Aby dow…" at bounding box center [420, 276] width 840 height 553
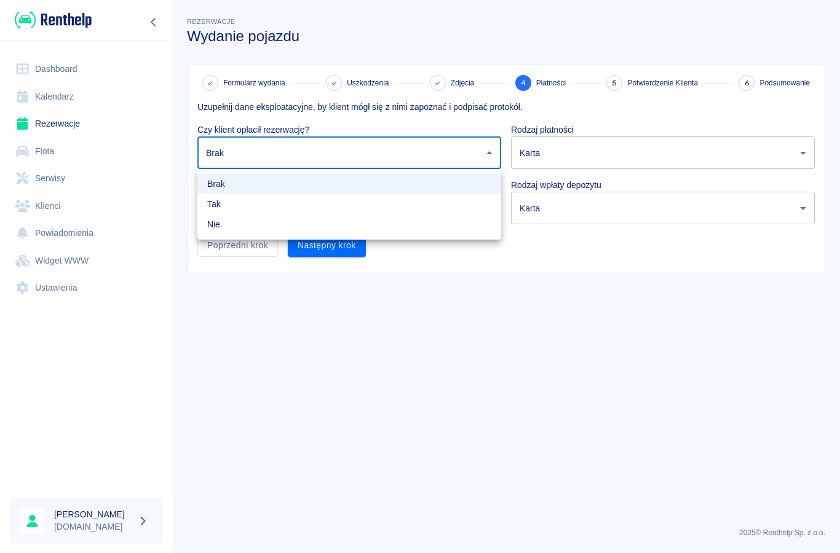
click at [218, 227] on li "Nie" at bounding box center [349, 225] width 304 height 20
type input "false"
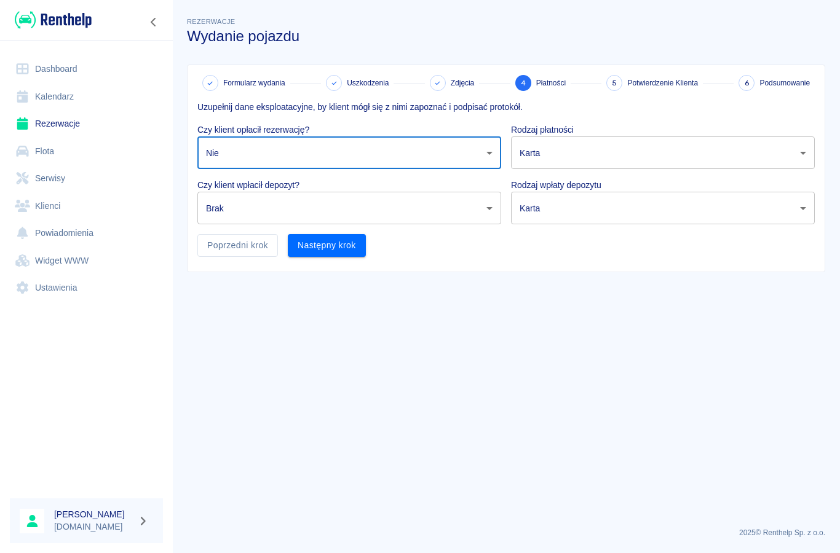
click at [234, 214] on body "Używamy plików Cookies, by zapewnić Ci najlepsze możliwe doświadczenie. Aby dow…" at bounding box center [420, 276] width 840 height 553
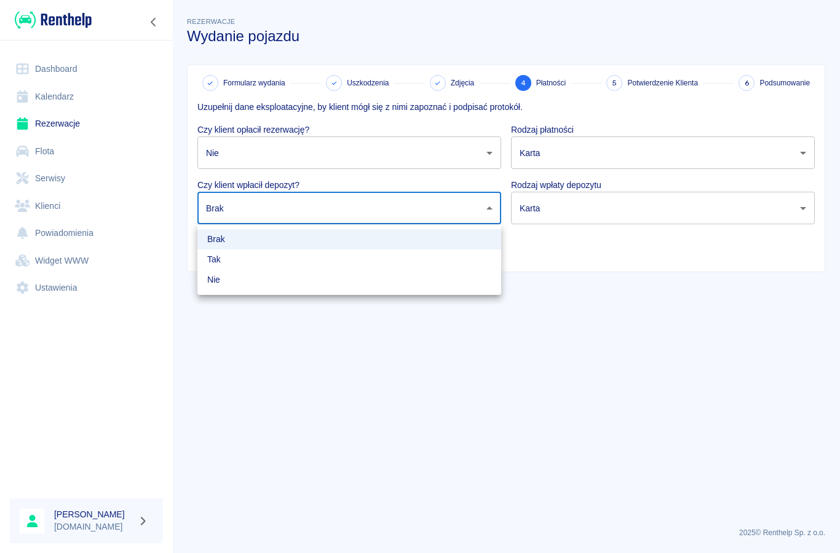
click at [223, 283] on li "Nie" at bounding box center [349, 280] width 304 height 20
type input "false"
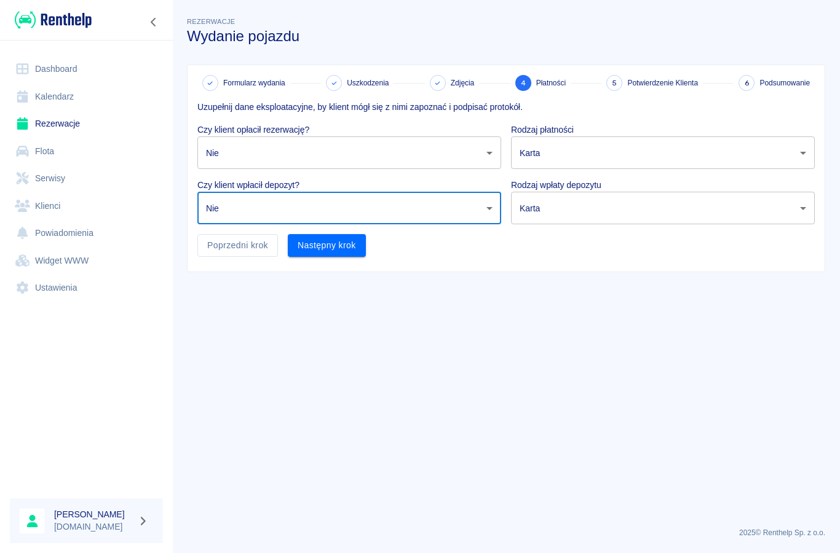
click at [535, 159] on body "Używamy plików Cookies, by zapewnić Ci najlepsze możliwe doświadczenie. Aby dow…" at bounding box center [420, 276] width 840 height 553
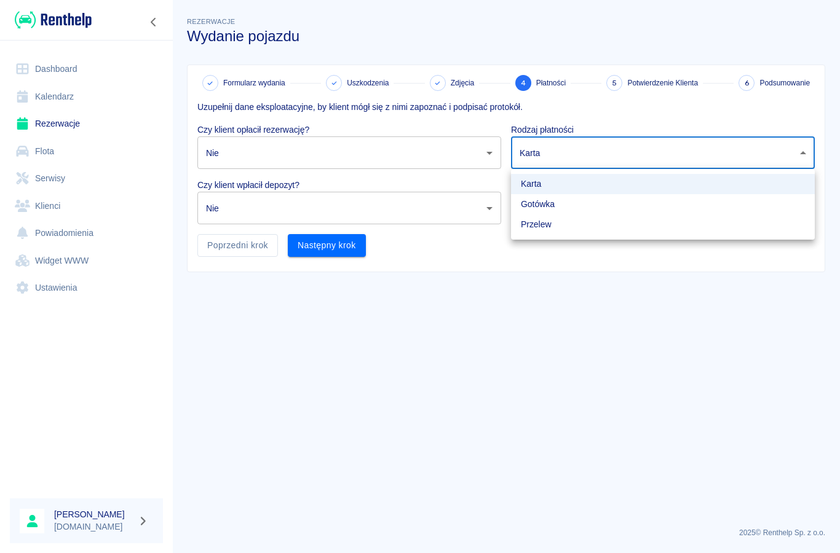
click at [530, 227] on li "Przelew" at bounding box center [663, 225] width 304 height 20
type input "bank_transfer"
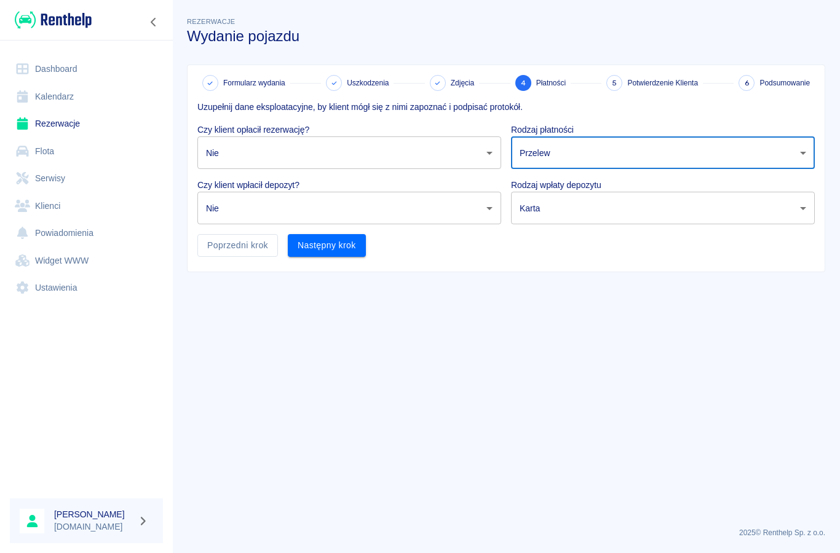
click at [535, 212] on body "Używamy plików Cookies, by zapewnić Ci najlepsze możliwe doświadczenie. Aby dow…" at bounding box center [420, 276] width 840 height 553
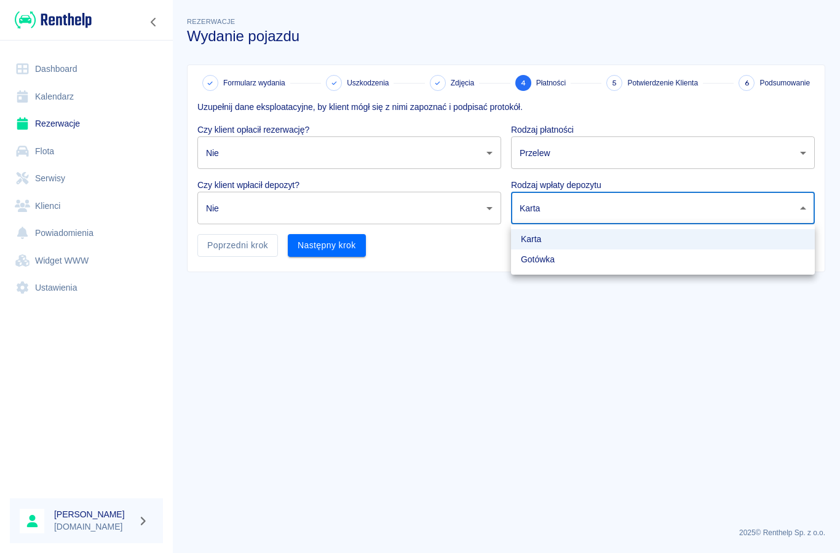
click at [535, 239] on li "Karta" at bounding box center [663, 239] width 304 height 20
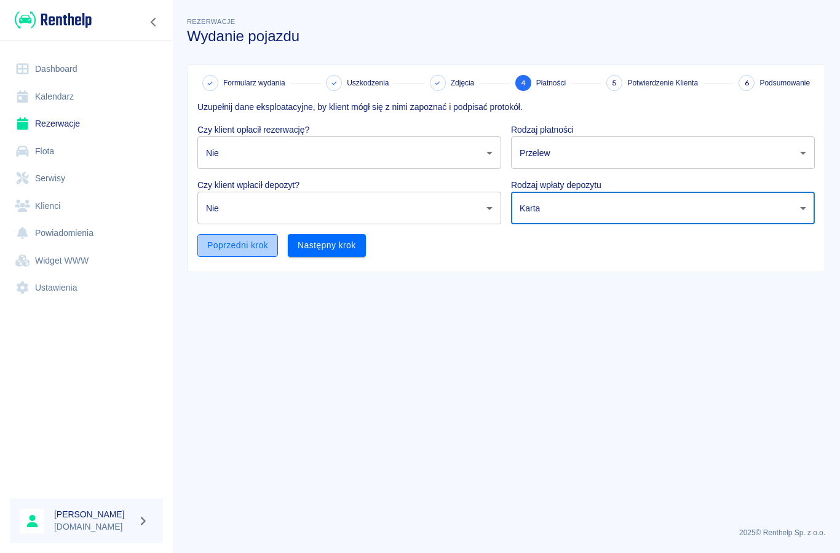
click at [233, 250] on button "Poprzedni krok" at bounding box center [237, 245] width 81 height 23
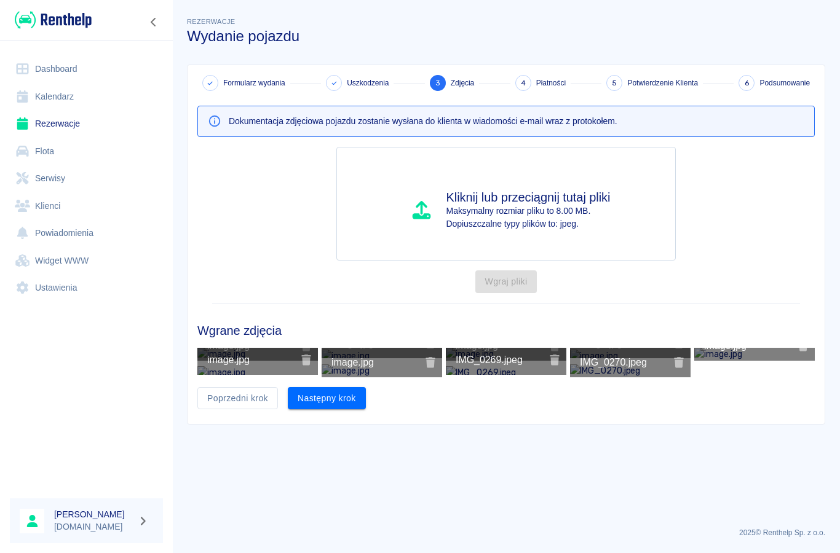
scroll to position [61, 0]
click at [232, 410] on button "Poprzedni krok" at bounding box center [237, 398] width 81 height 23
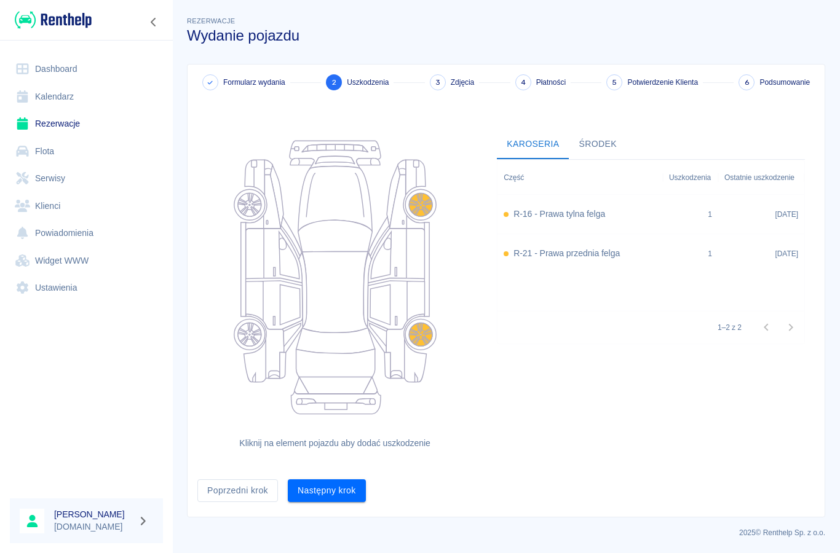
scroll to position [0, 0]
click at [231, 494] on button "Poprzedni krok" at bounding box center [237, 491] width 81 height 23
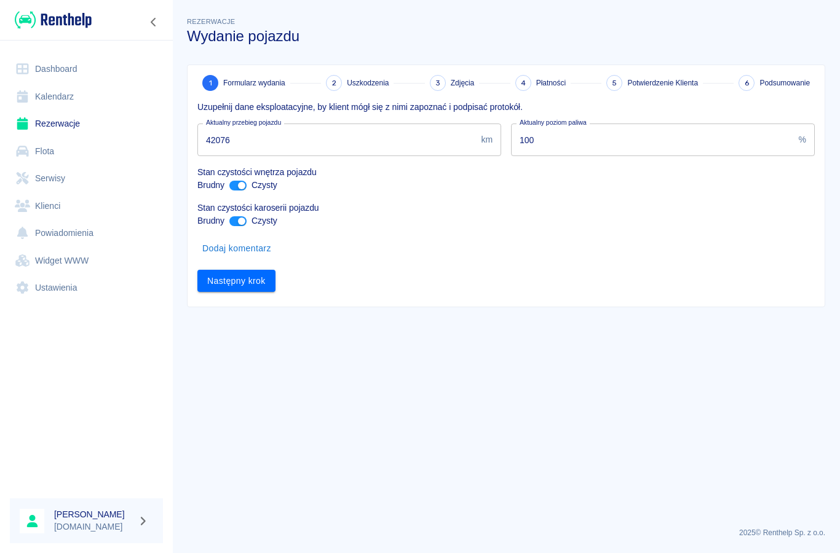
click at [230, 248] on button "Dodaj komentarz" at bounding box center [236, 248] width 79 height 23
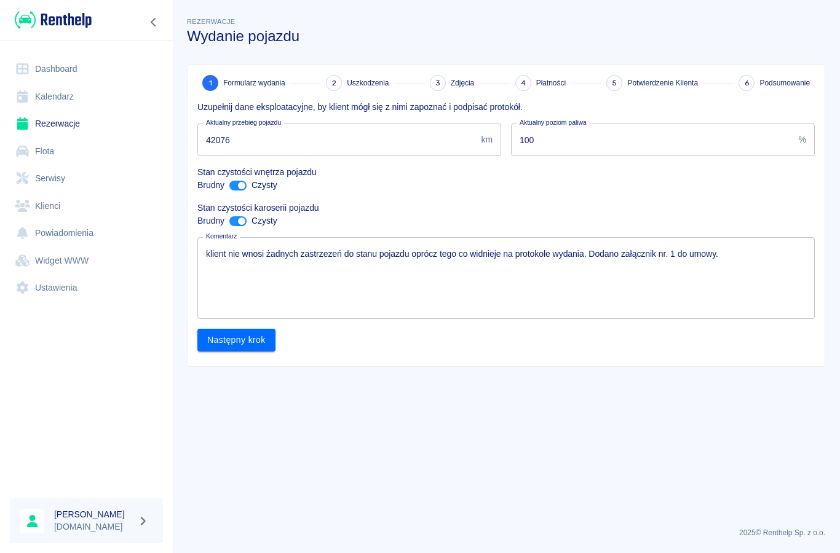
click at [731, 266] on textarea "klient nie wnosi żadnych zastrzezeń do stanu pojazdu oprócz tego co widnieje na…" at bounding box center [506, 278] width 600 height 61
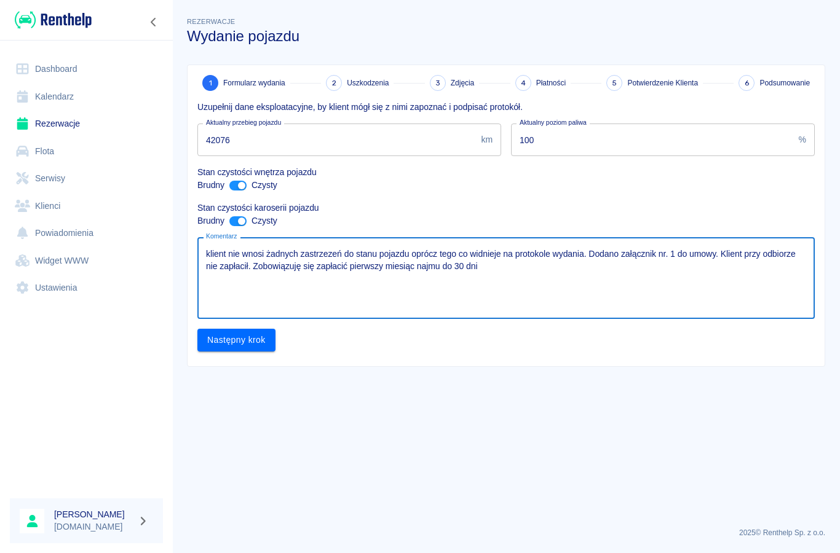
type textarea "klient nie wnosi żadnych zastrzezeń do stanu pojazdu oprócz tego co widnieje na…"
click at [232, 345] on button "Następny krok" at bounding box center [236, 340] width 78 height 23
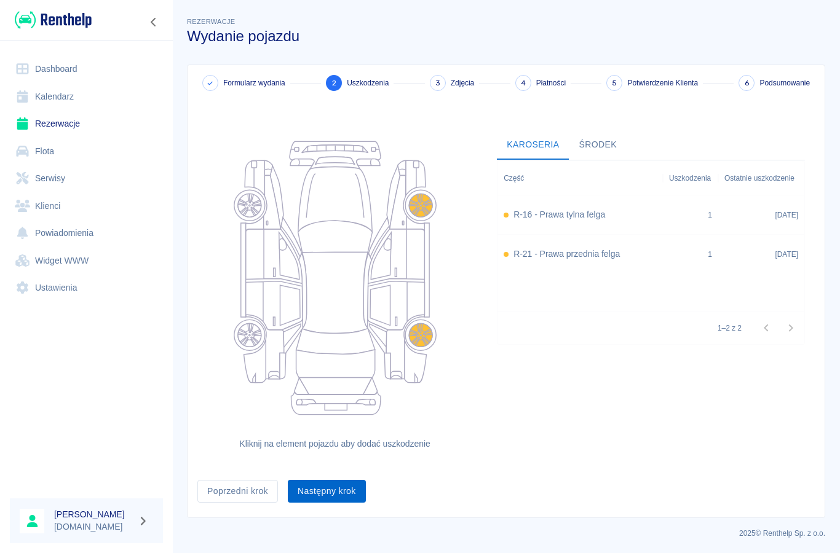
click at [328, 494] on button "Następny krok" at bounding box center [327, 491] width 78 height 23
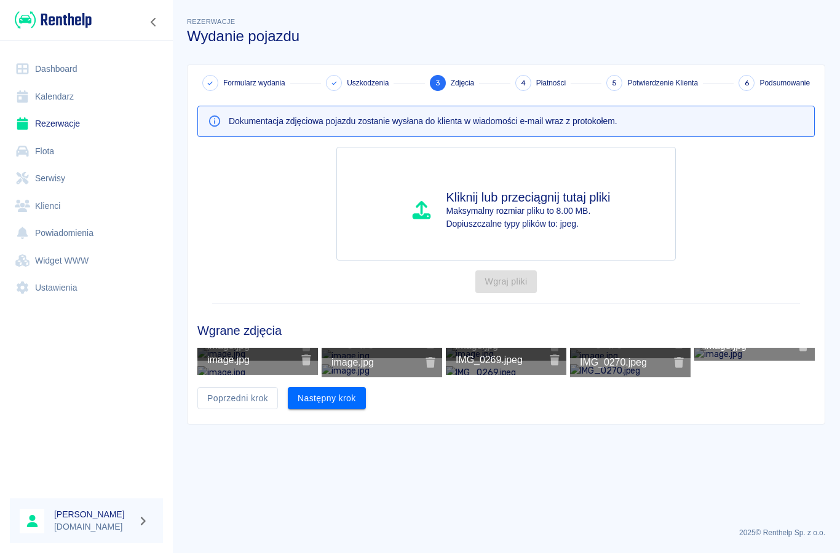
scroll to position [61, 0]
click at [329, 410] on button "Następny krok" at bounding box center [327, 398] width 78 height 23
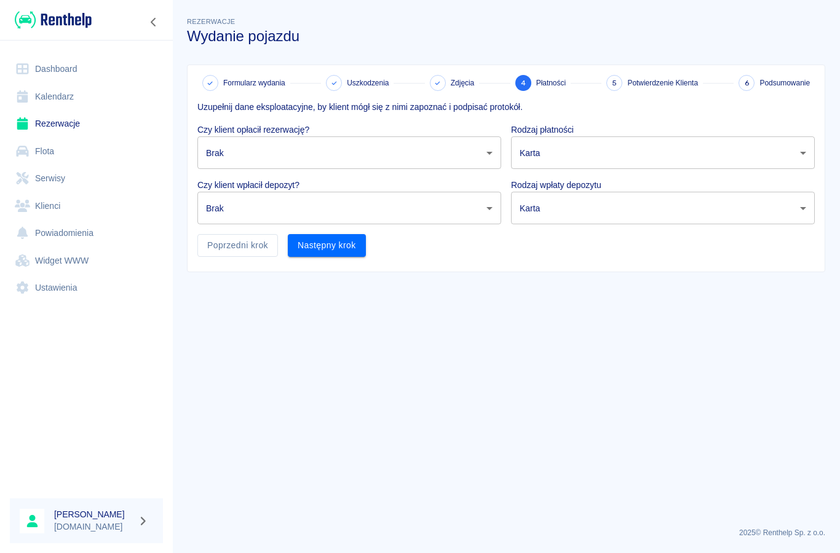
click at [534, 156] on body "Używamy plików Cookies, by zapewnić Ci najlepsze możliwe doświadczenie. Aby dow…" at bounding box center [420, 276] width 840 height 553
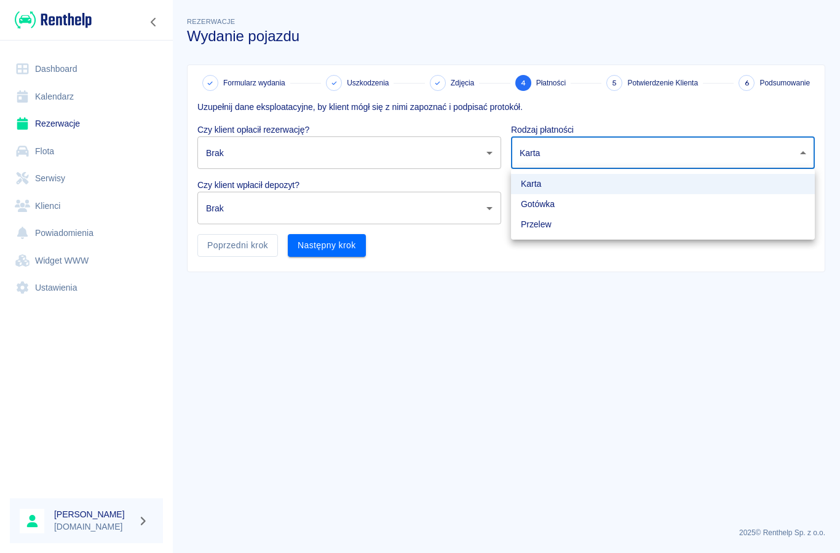
click at [529, 229] on li "Przelew" at bounding box center [663, 225] width 304 height 20
type input "bank_transfer"
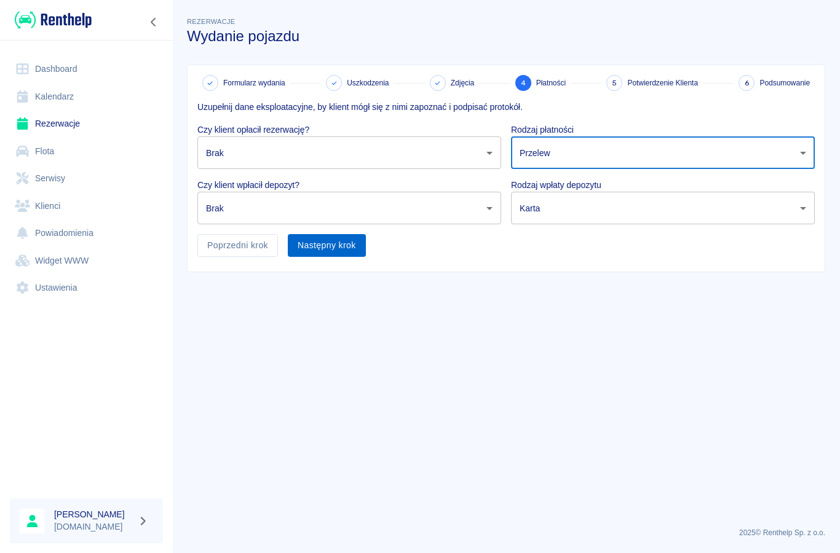
click at [346, 250] on button "Następny krok" at bounding box center [327, 245] width 78 height 23
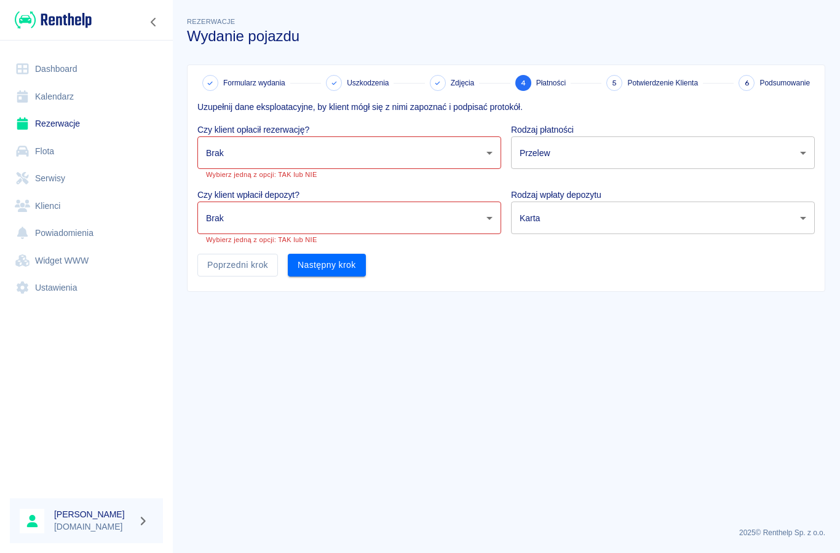
click at [226, 154] on body "Używamy plików Cookies, by zapewnić Ci najlepsze możliwe doświadczenie. Aby dow…" at bounding box center [420, 276] width 840 height 553
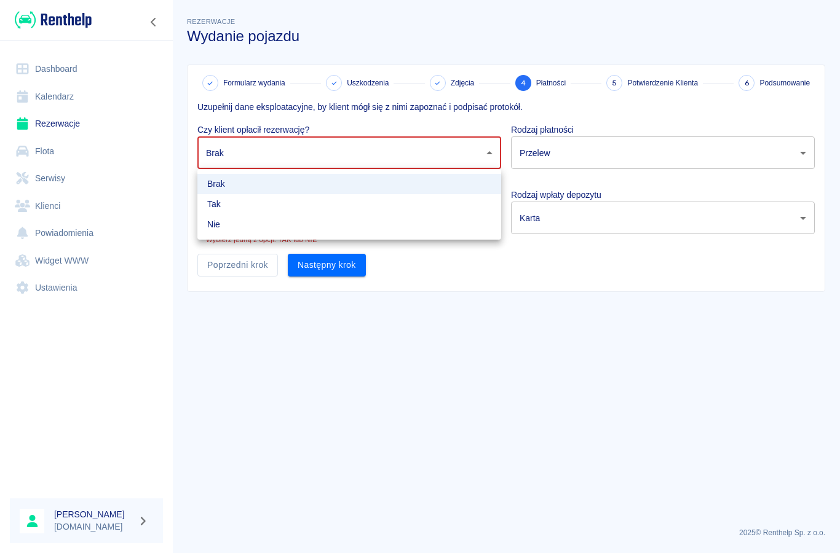
click at [213, 224] on li "Nie" at bounding box center [349, 225] width 304 height 20
type input "false"
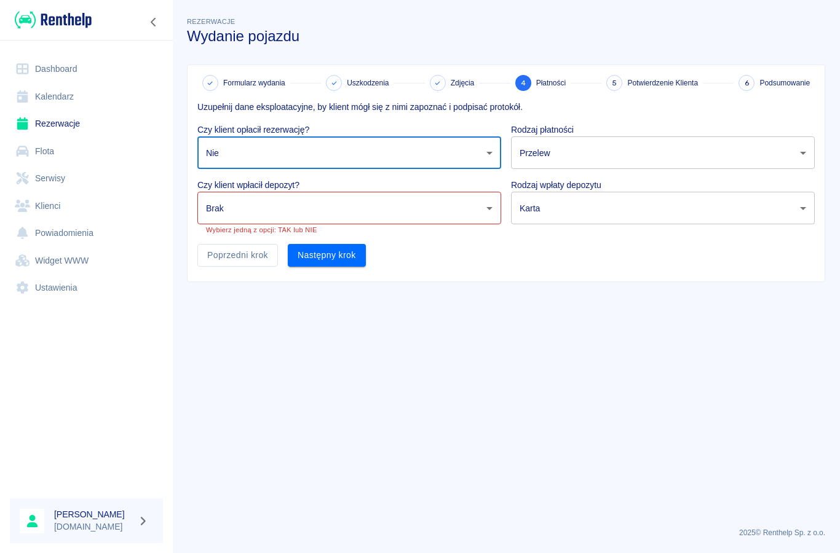
click at [221, 207] on body "Używamy plików Cookies, by zapewnić Ci najlepsze możliwe doświadczenie. Aby dow…" at bounding box center [420, 276] width 840 height 553
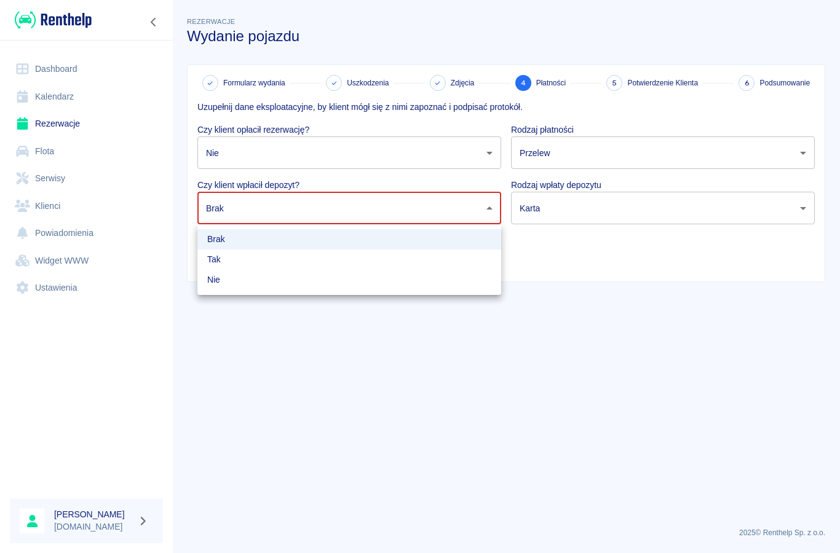
click at [211, 282] on li "Nie" at bounding box center [349, 280] width 304 height 20
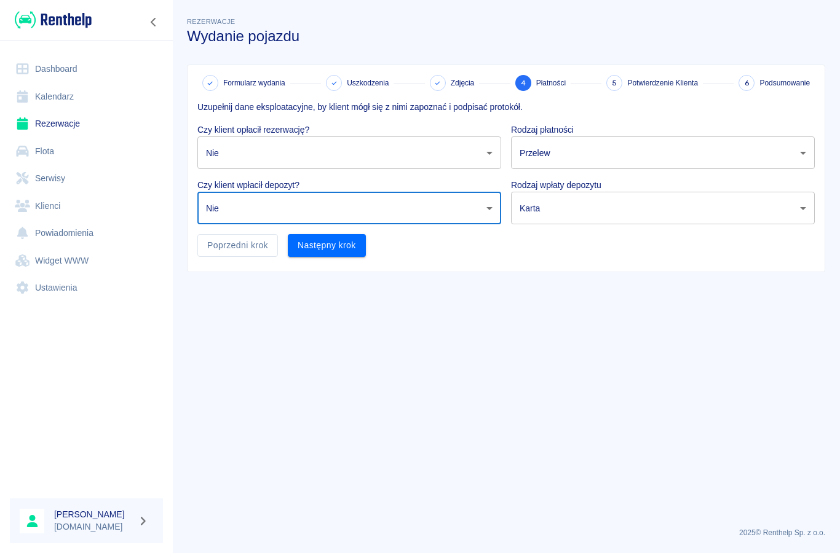
type input "false"
click at [334, 250] on button "Następny krok" at bounding box center [327, 245] width 78 height 23
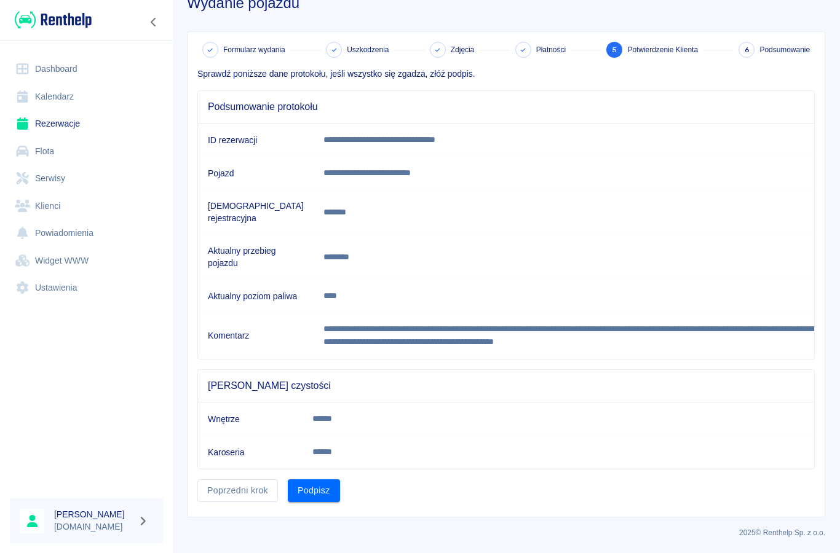
scroll to position [69, 0]
click at [315, 495] on button "Podpisz" at bounding box center [314, 490] width 52 height 23
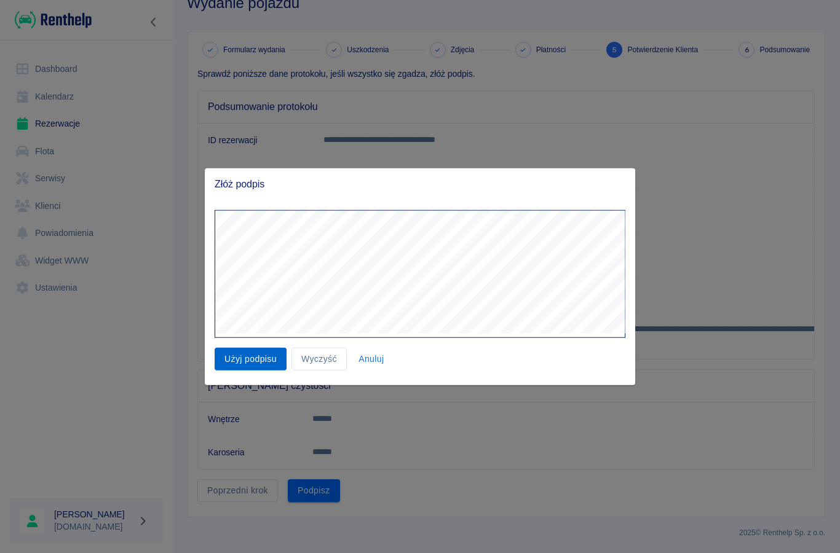
click at [252, 363] on button "Użyj podpisu" at bounding box center [251, 359] width 72 height 23
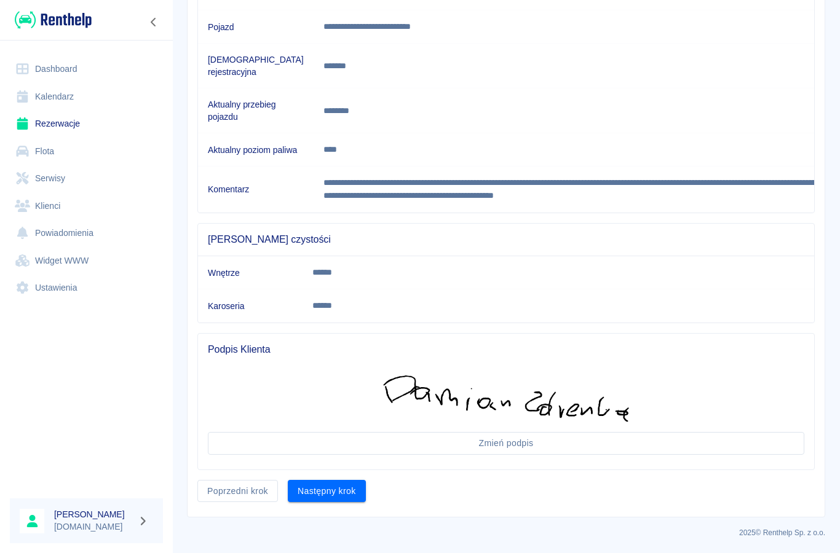
scroll to position [215, 0]
click at [336, 490] on button "Następny krok" at bounding box center [327, 491] width 78 height 23
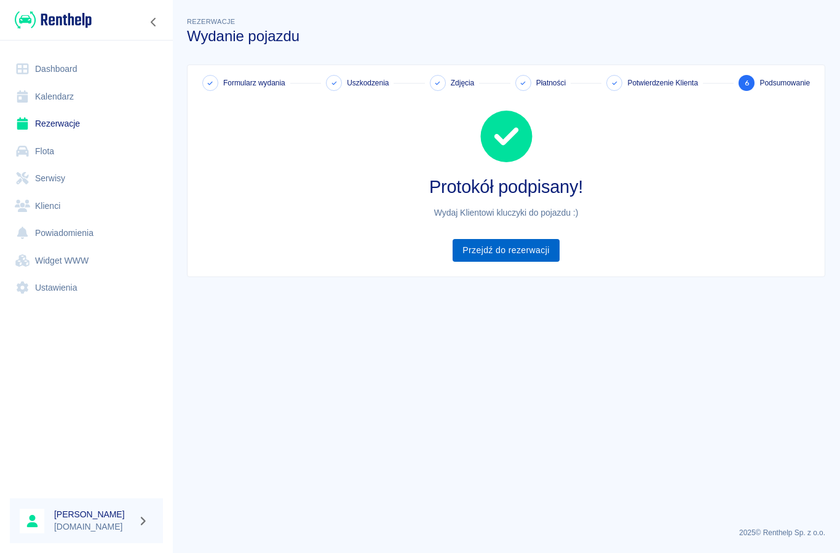
click at [519, 259] on link "Przejdź do rezerwacji" at bounding box center [505, 250] width 106 height 23
